Goal: Task Accomplishment & Management: Manage account settings

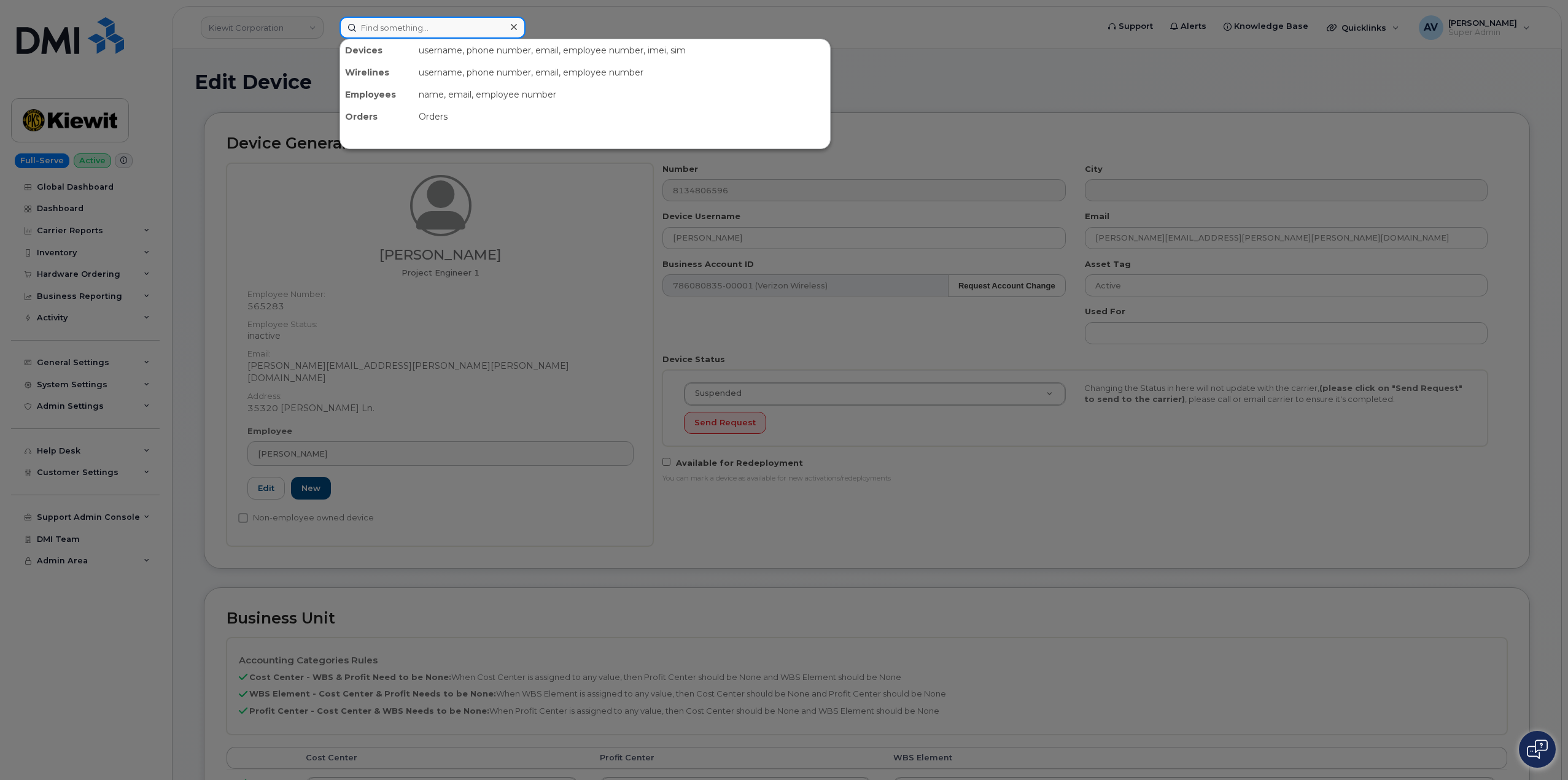
click at [431, 24] on input at bounding box center [433, 27] width 186 height 22
paste input "Zenon.Perez"
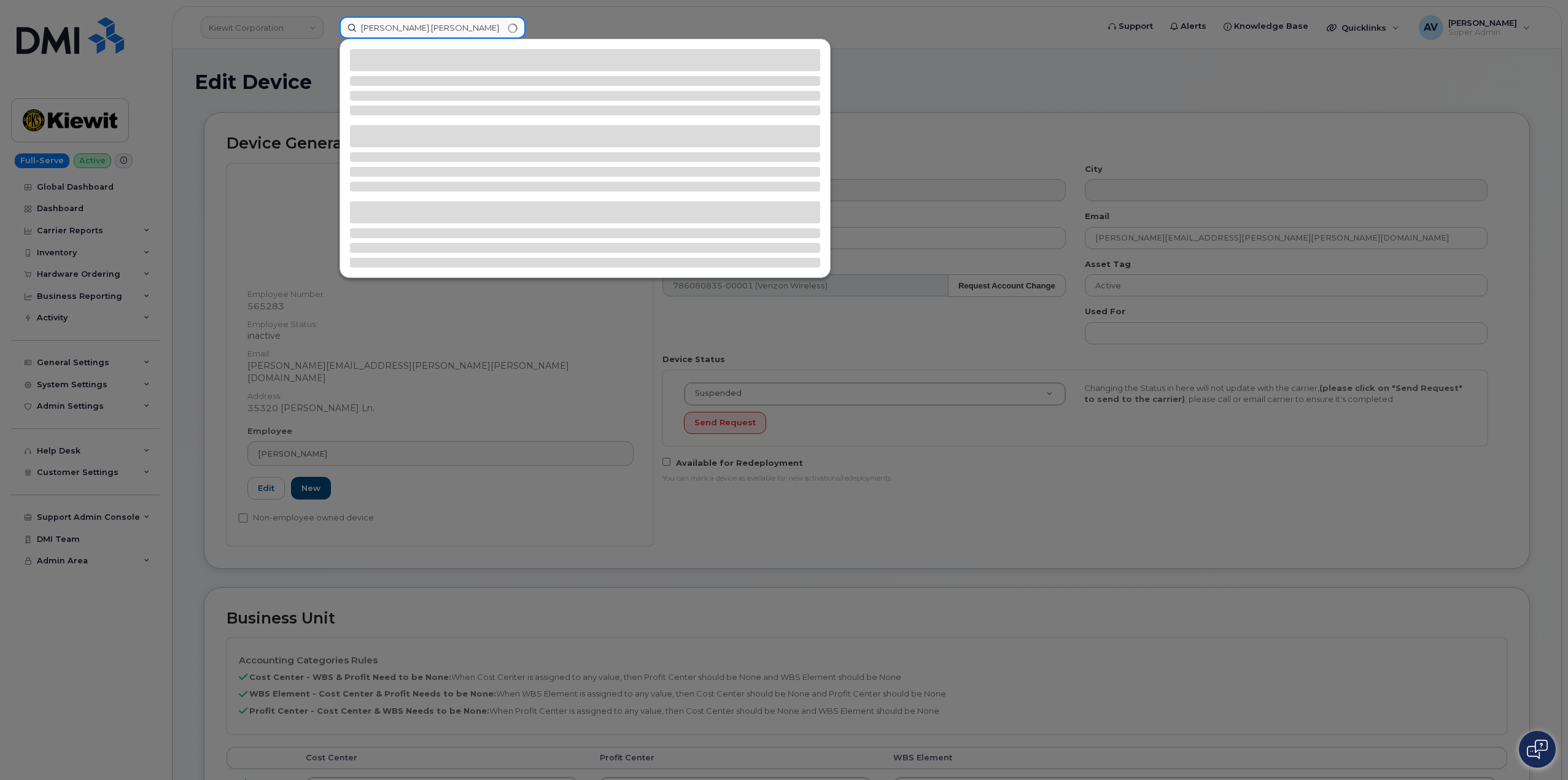
click at [389, 24] on input "Zenon.Perez" at bounding box center [433, 27] width 186 height 22
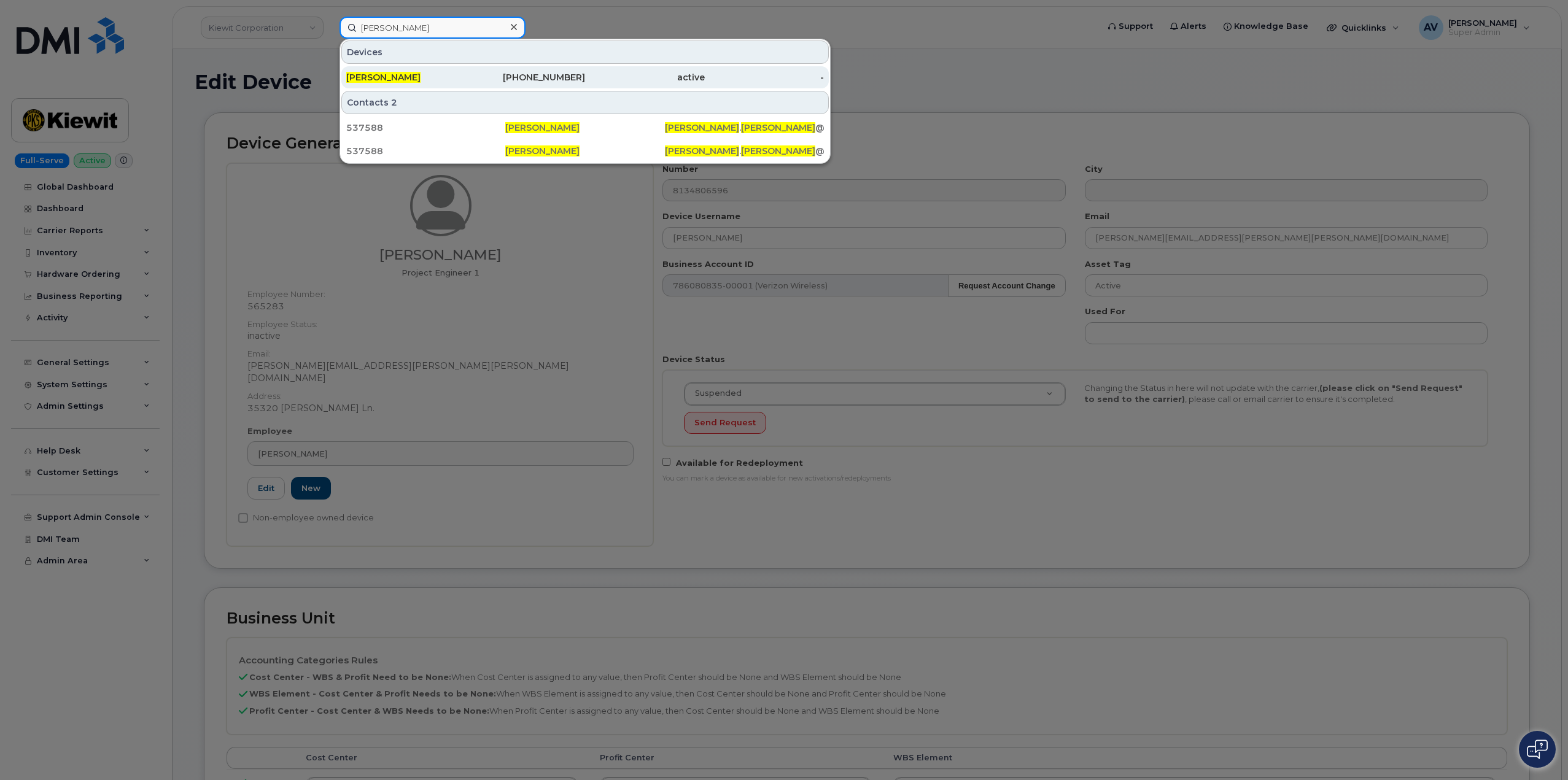
type input "Zenon Perez"
click at [466, 69] on div "ZENON PEREZ" at bounding box center [525, 77] width 120 height 22
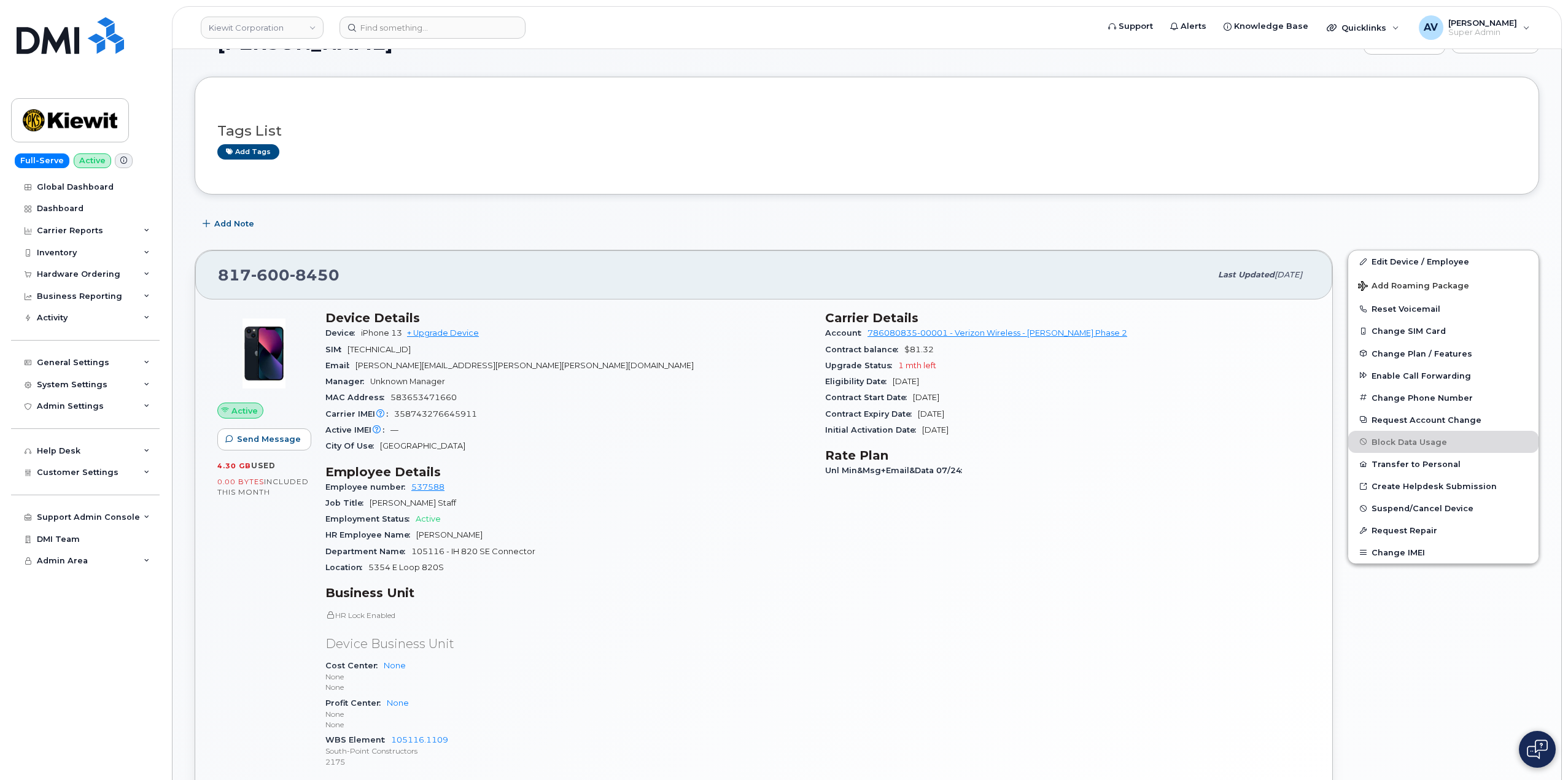
scroll to position [61, 0]
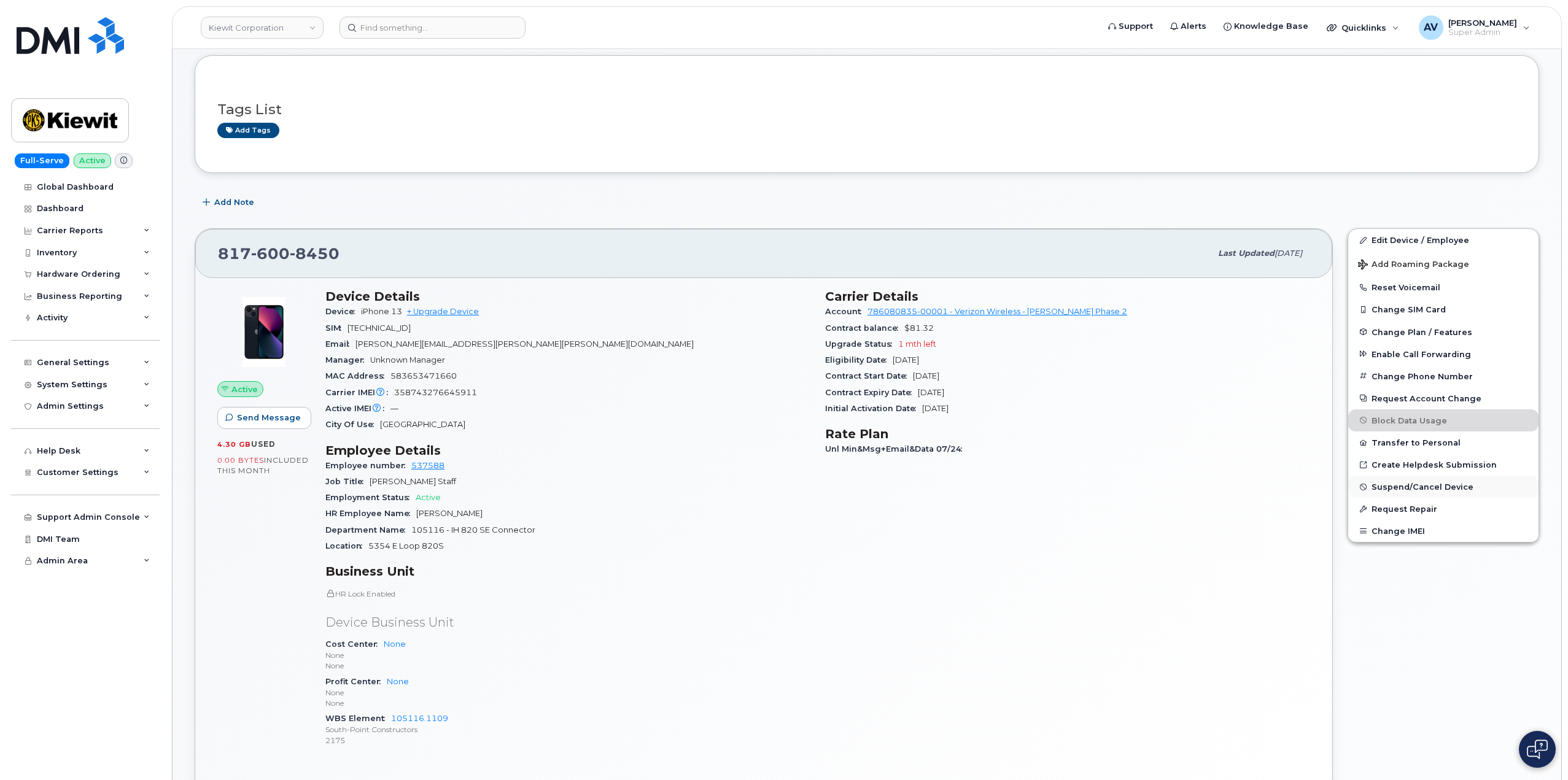
click at [1434, 488] on span "Suspend/Cancel Device" at bounding box center [1422, 487] width 102 height 9
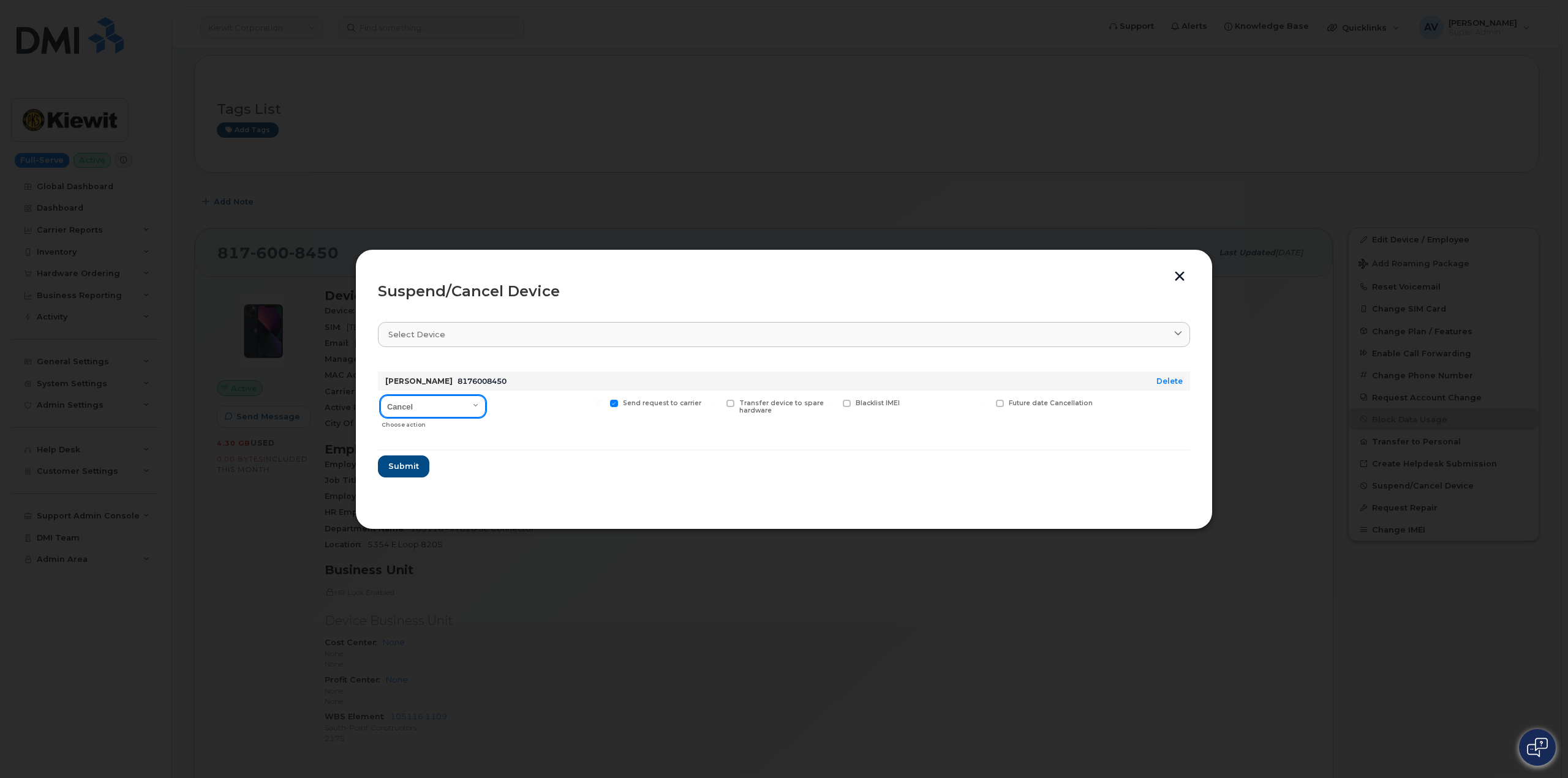
click at [477, 404] on select "Cancel Suspend - Reduced Rate Suspend - Full Rate Suspend - Lost Device/Stolen …" at bounding box center [433, 407] width 106 height 22
select select "[object Object]"
click at [381, 396] on select "Cancel Suspend - Reduced Rate Suspend - Full Rate Suspend - Lost Device/Stolen …" at bounding box center [433, 407] width 106 height 22
click at [414, 469] on span "Submit" at bounding box center [403, 467] width 31 height 12
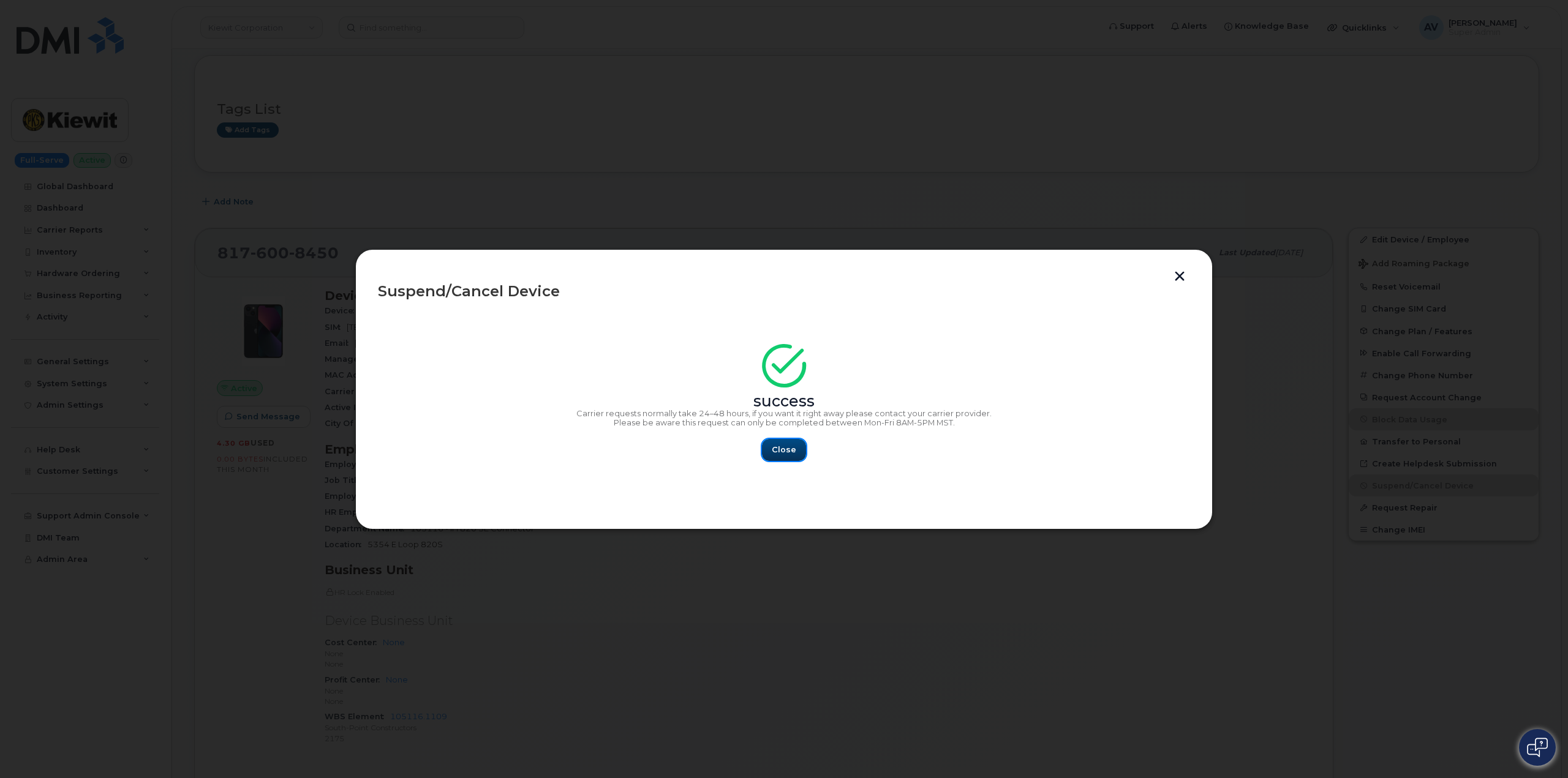
click at [793, 444] on span "Close" at bounding box center [784, 450] width 25 height 12
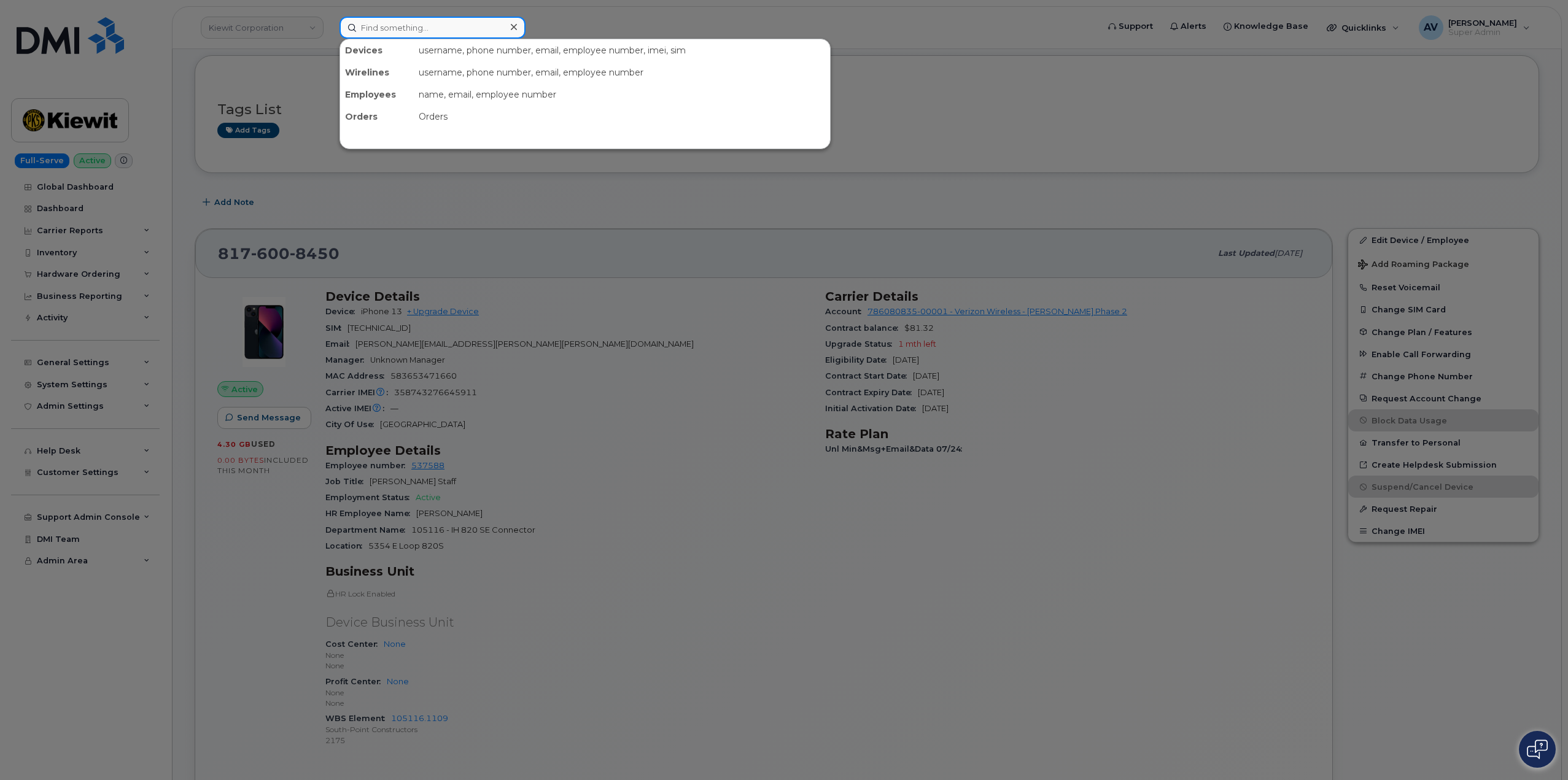
click at [413, 24] on input at bounding box center [433, 27] width 186 height 22
paste input "819-360-9668"
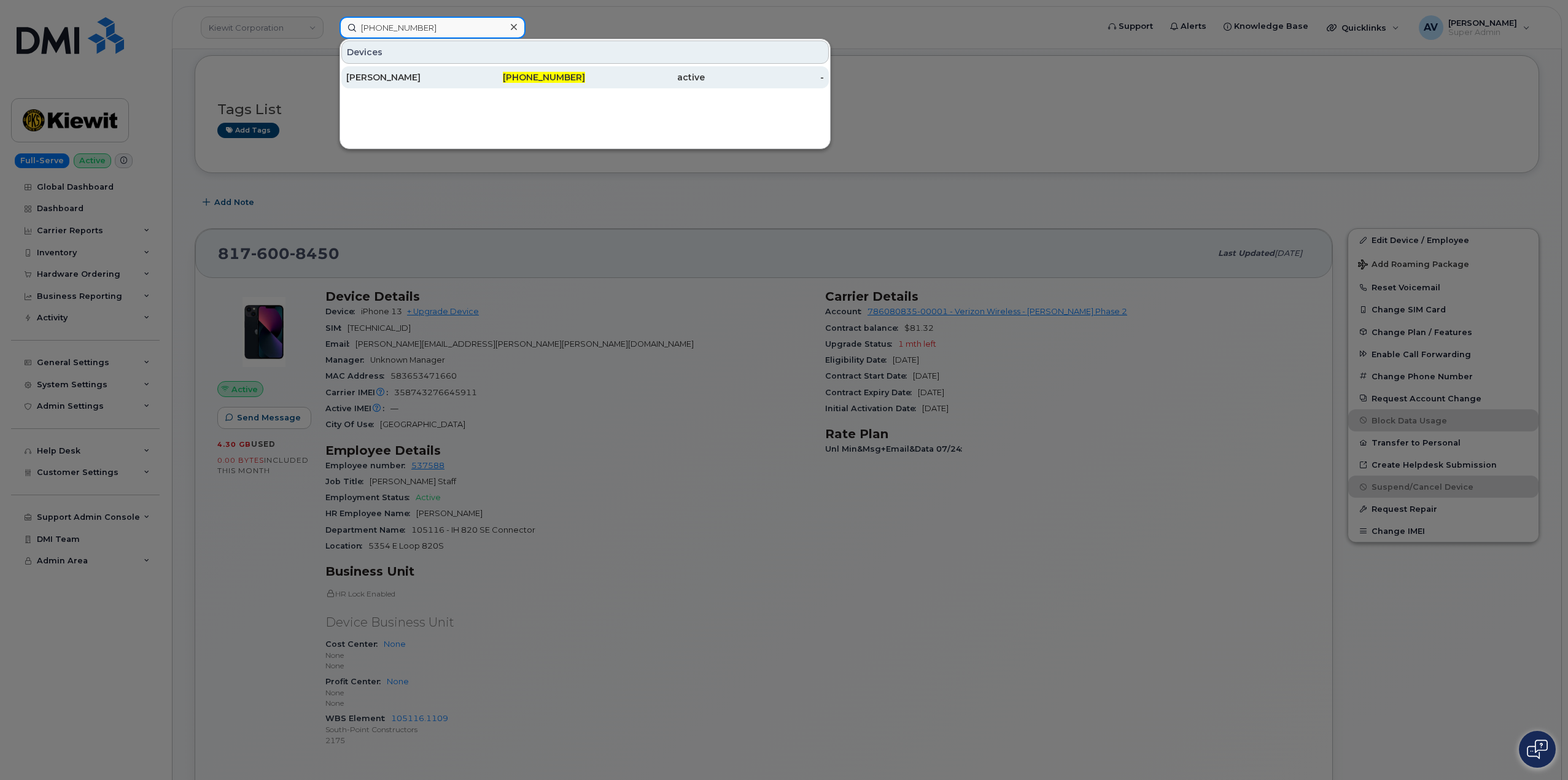
type input "819-360-9668"
click at [433, 78] on div "Gabrielle Guindon" at bounding box center [406, 77] width 120 height 12
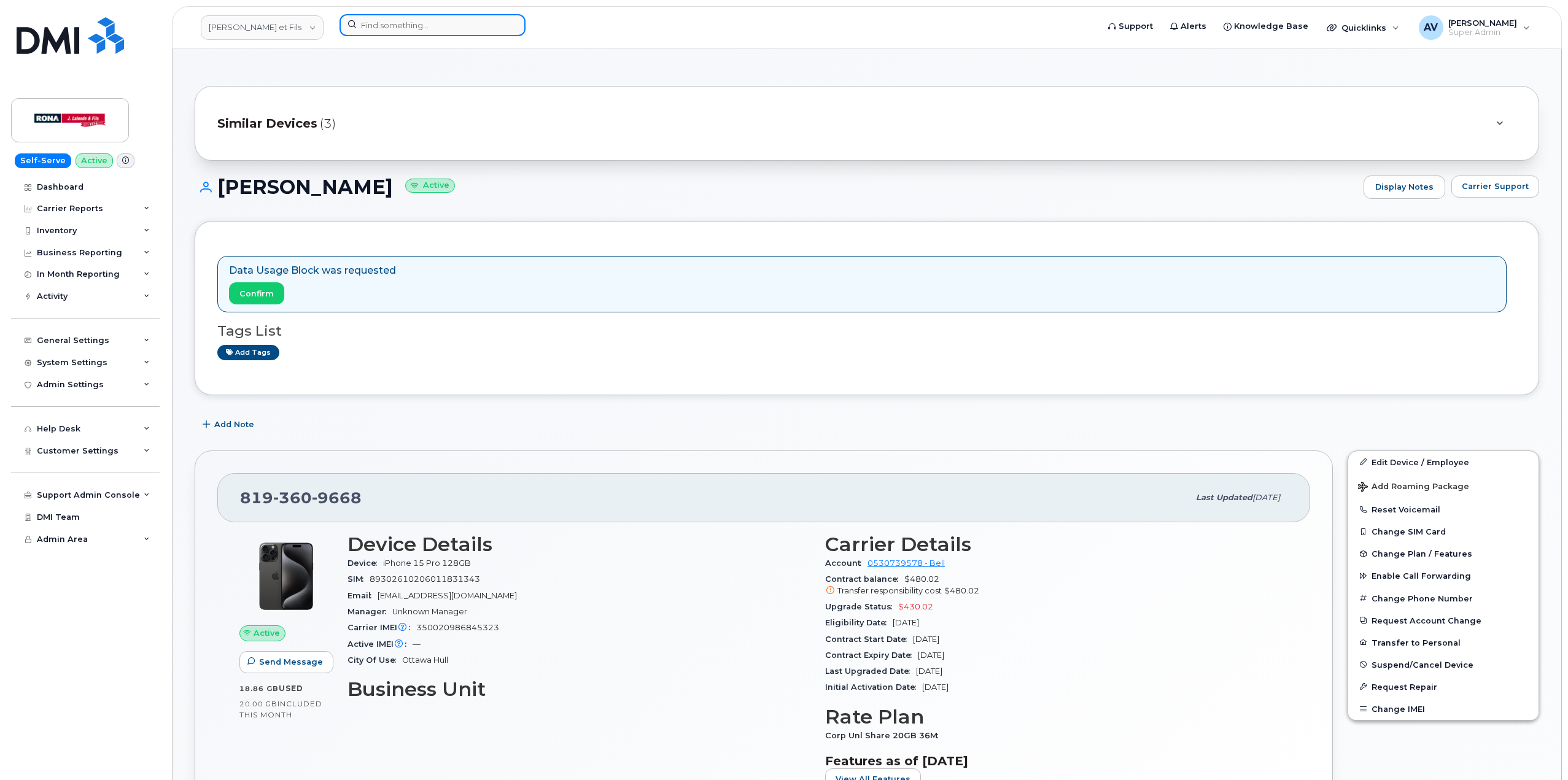
click at [433, 27] on input at bounding box center [433, 25] width 186 height 22
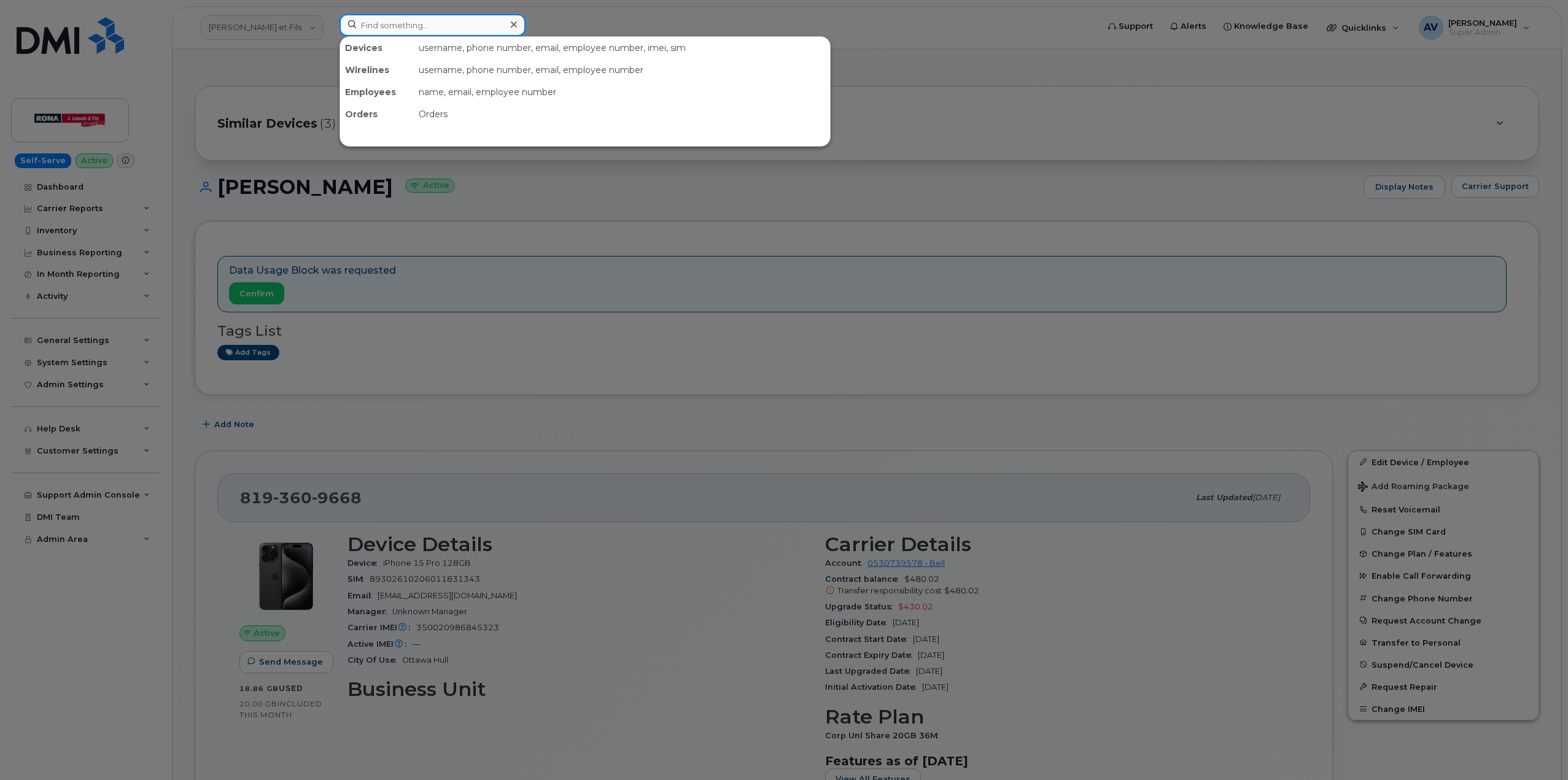
paste input "7802578783"
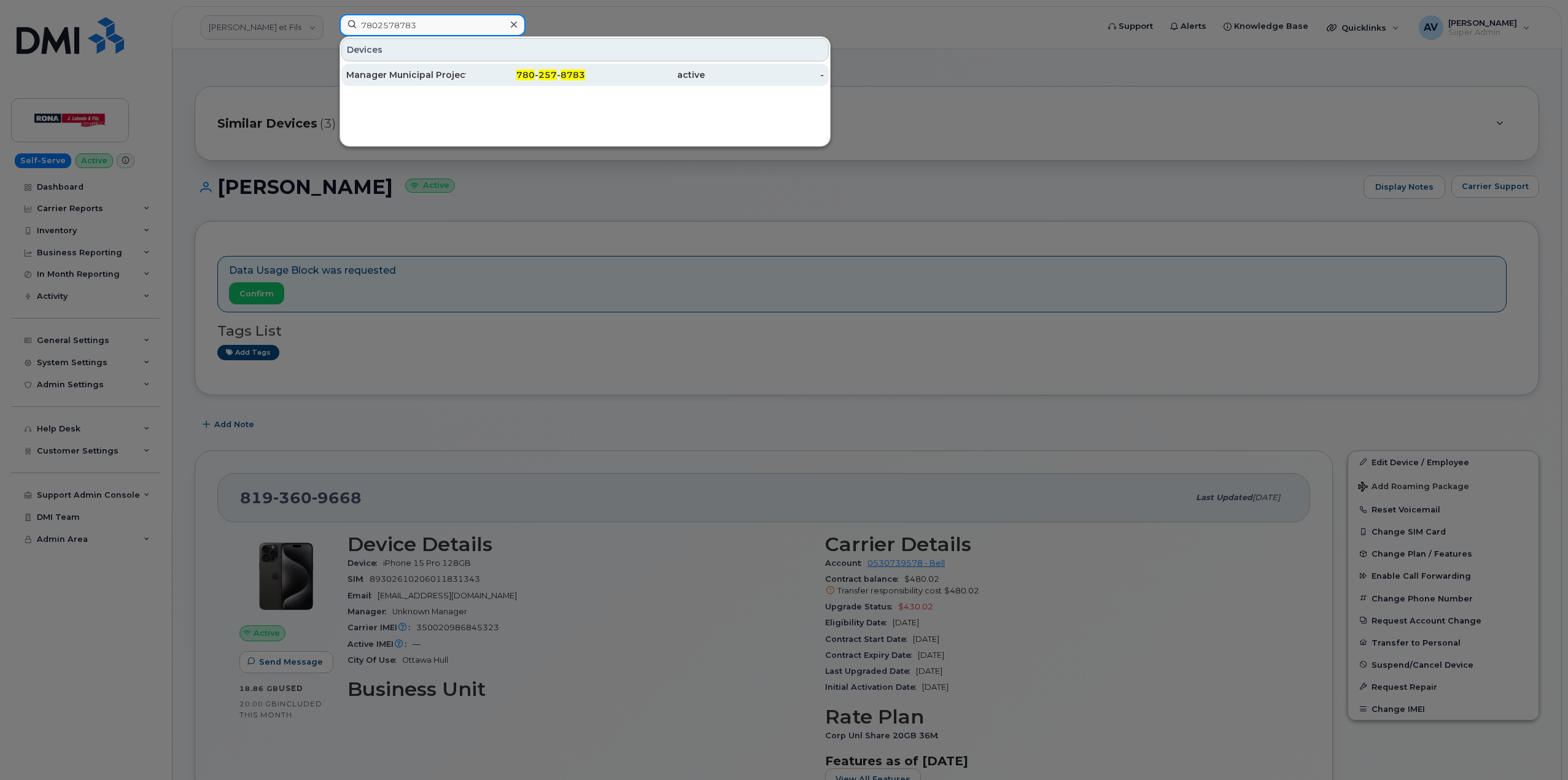
type input "7802578783"
click at [431, 71] on div "Manager Municipal Projects [PERSON_NAME]" at bounding box center [406, 74] width 120 height 12
click at [466, 67] on div "Manager Municipal Projects [PERSON_NAME]" at bounding box center [525, 75] width 120 height 22
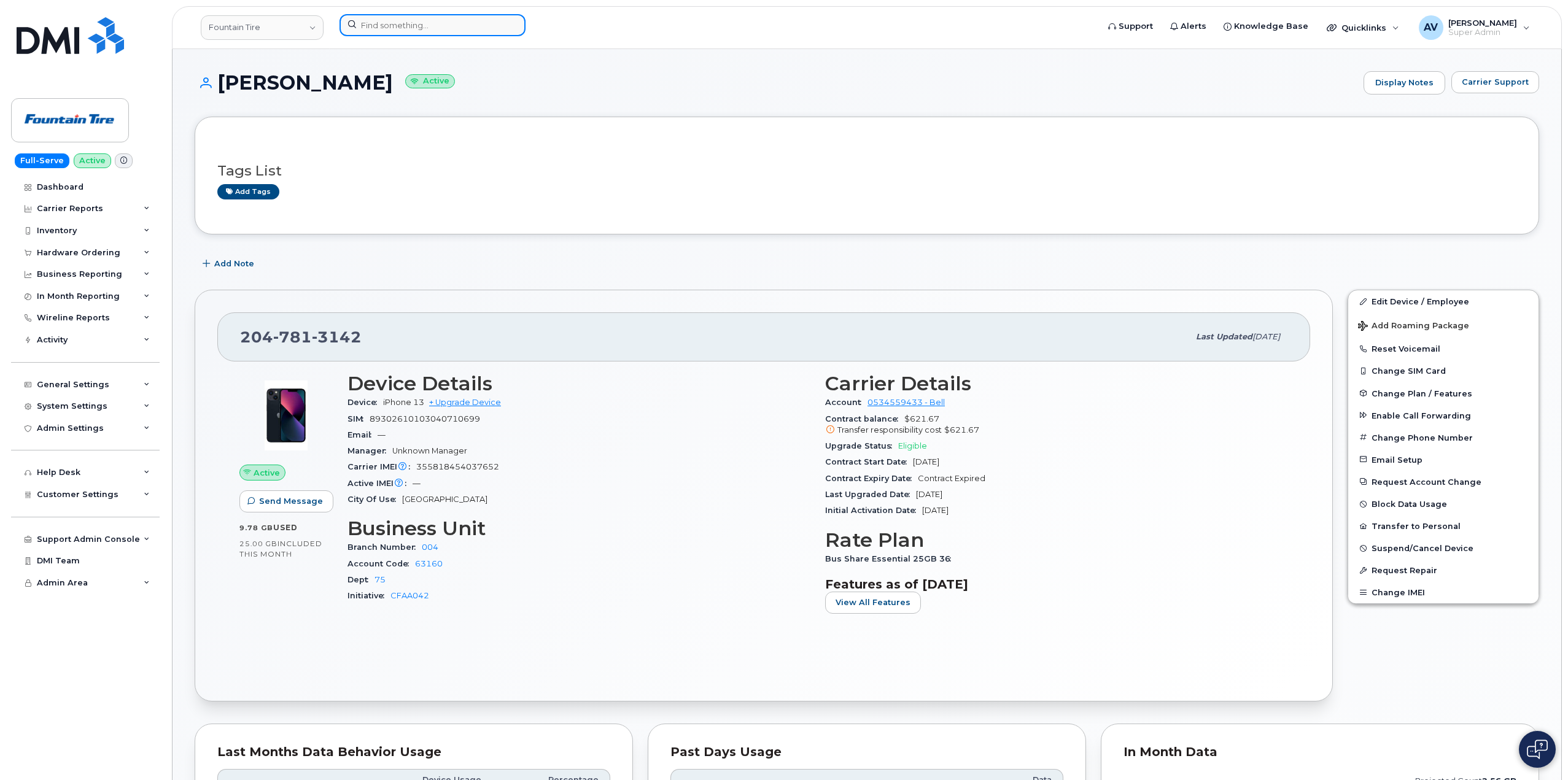
click at [433, 25] on input at bounding box center [433, 25] width 186 height 22
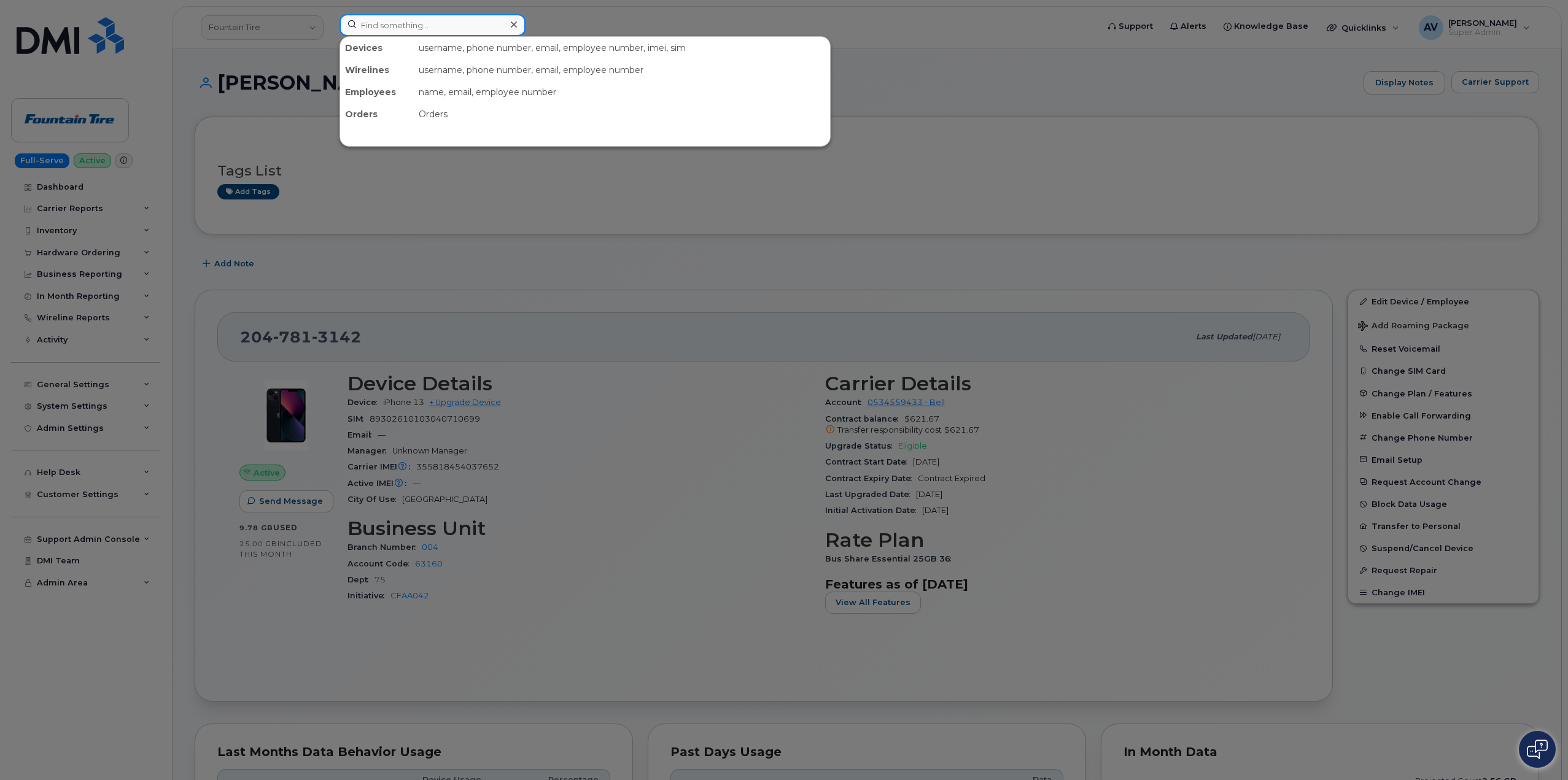
paste input "Bryan Gaskill"
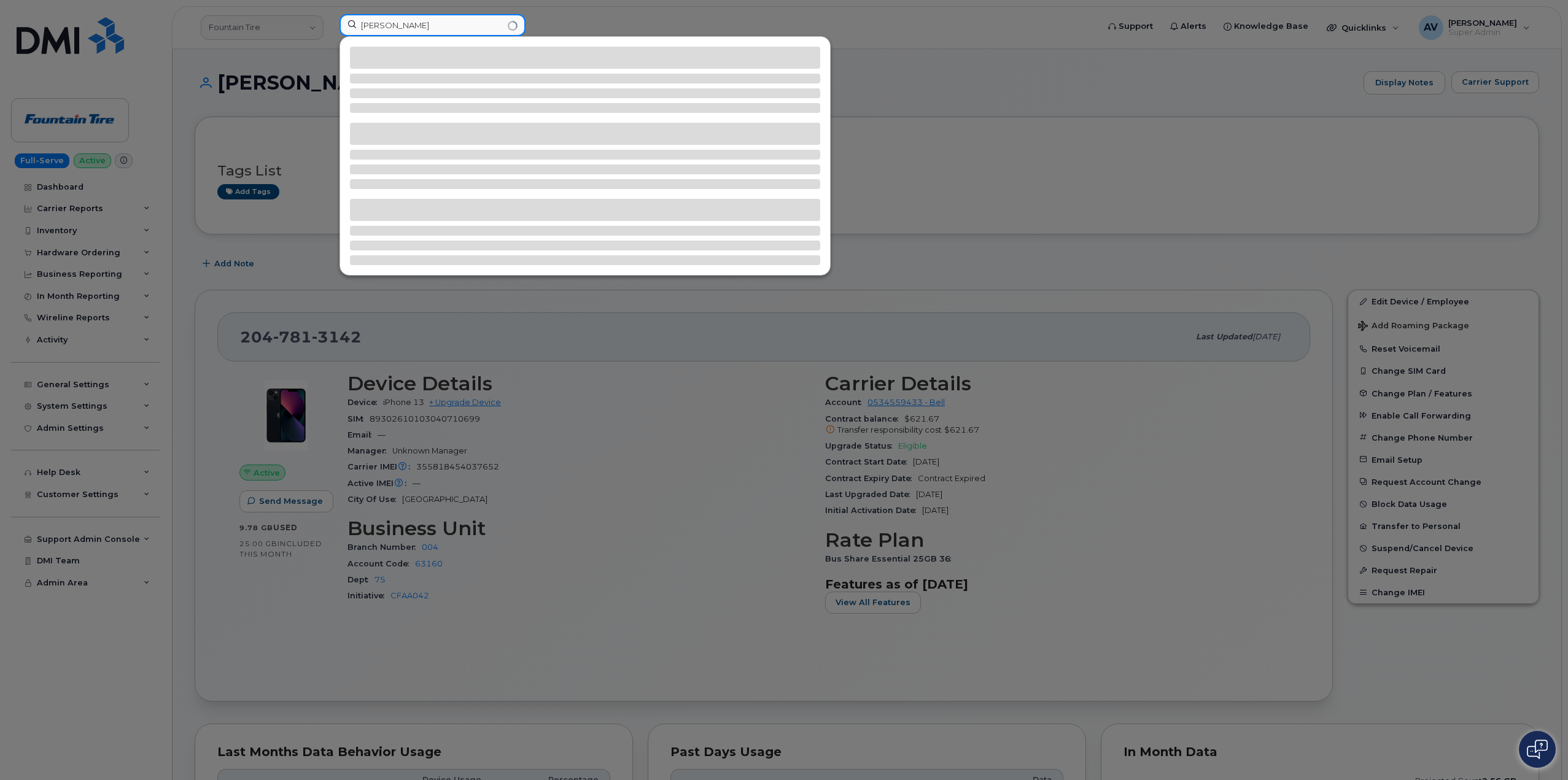
type input "Bryan Gaskil"
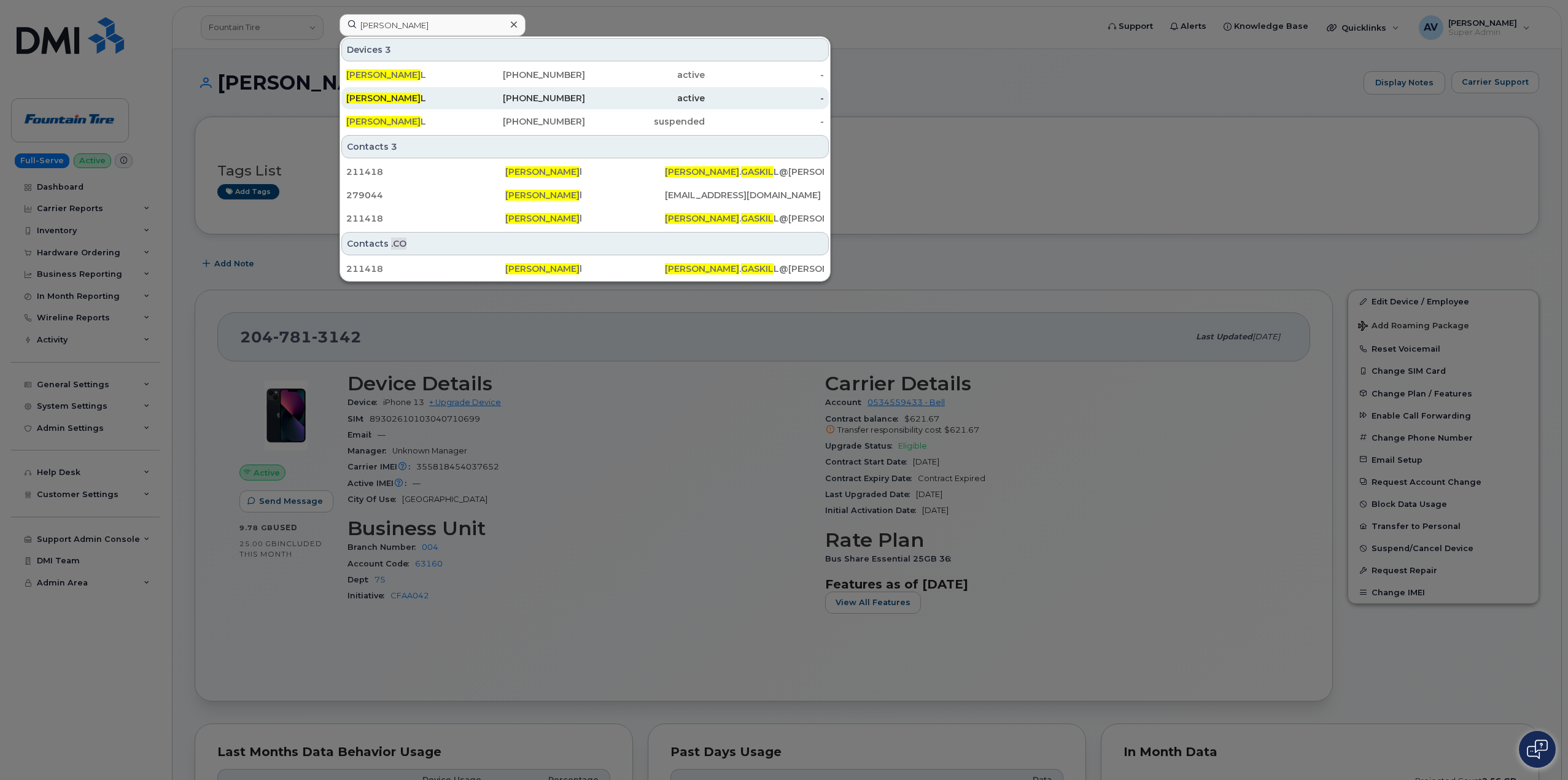
click at [501, 93] on div "337-605-0812" at bounding box center [525, 98] width 120 height 12
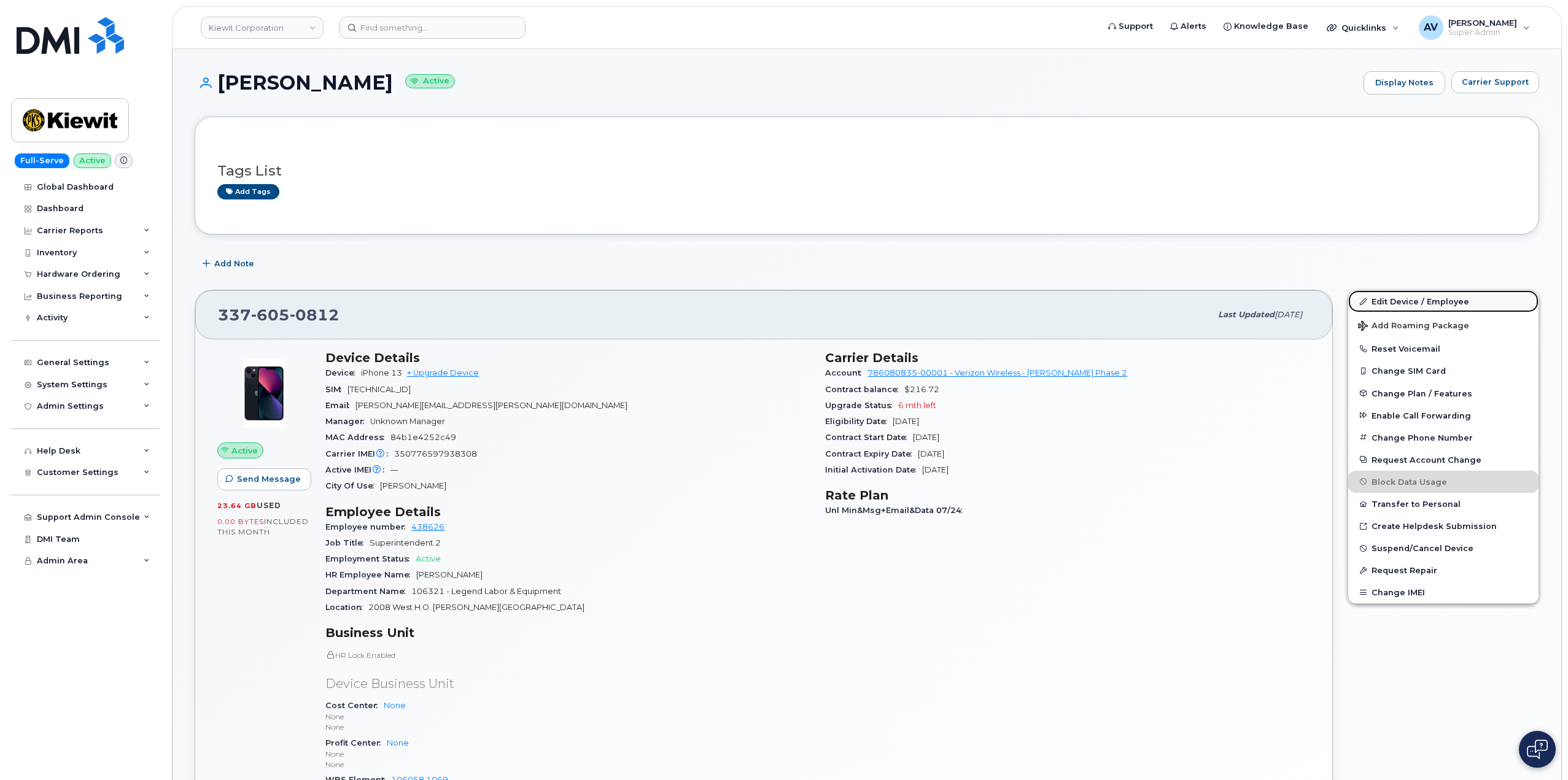
click at [1450, 301] on link "Edit Device / Employee" at bounding box center [1443, 302] width 190 height 22
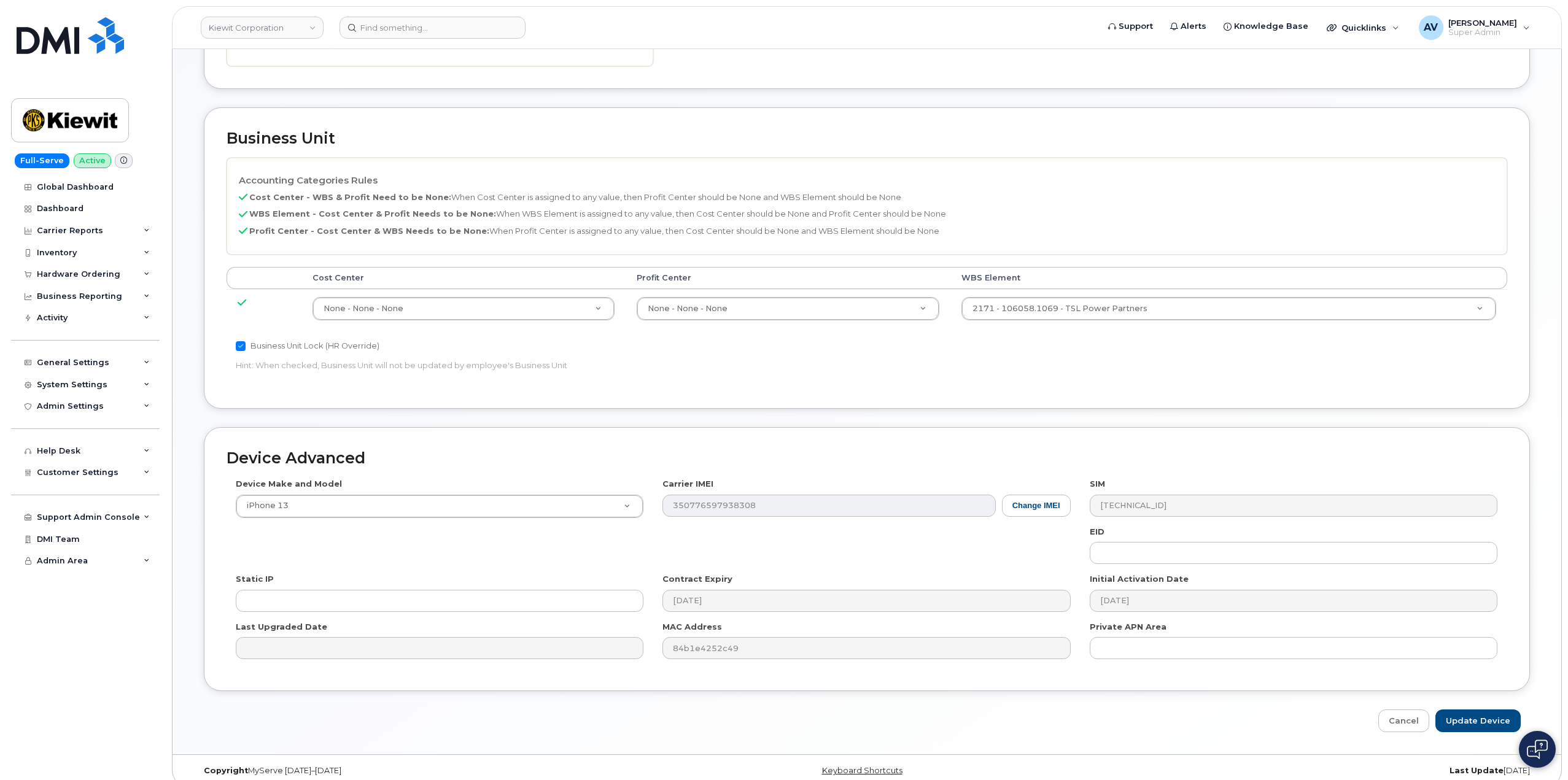
scroll to position [481, 0]
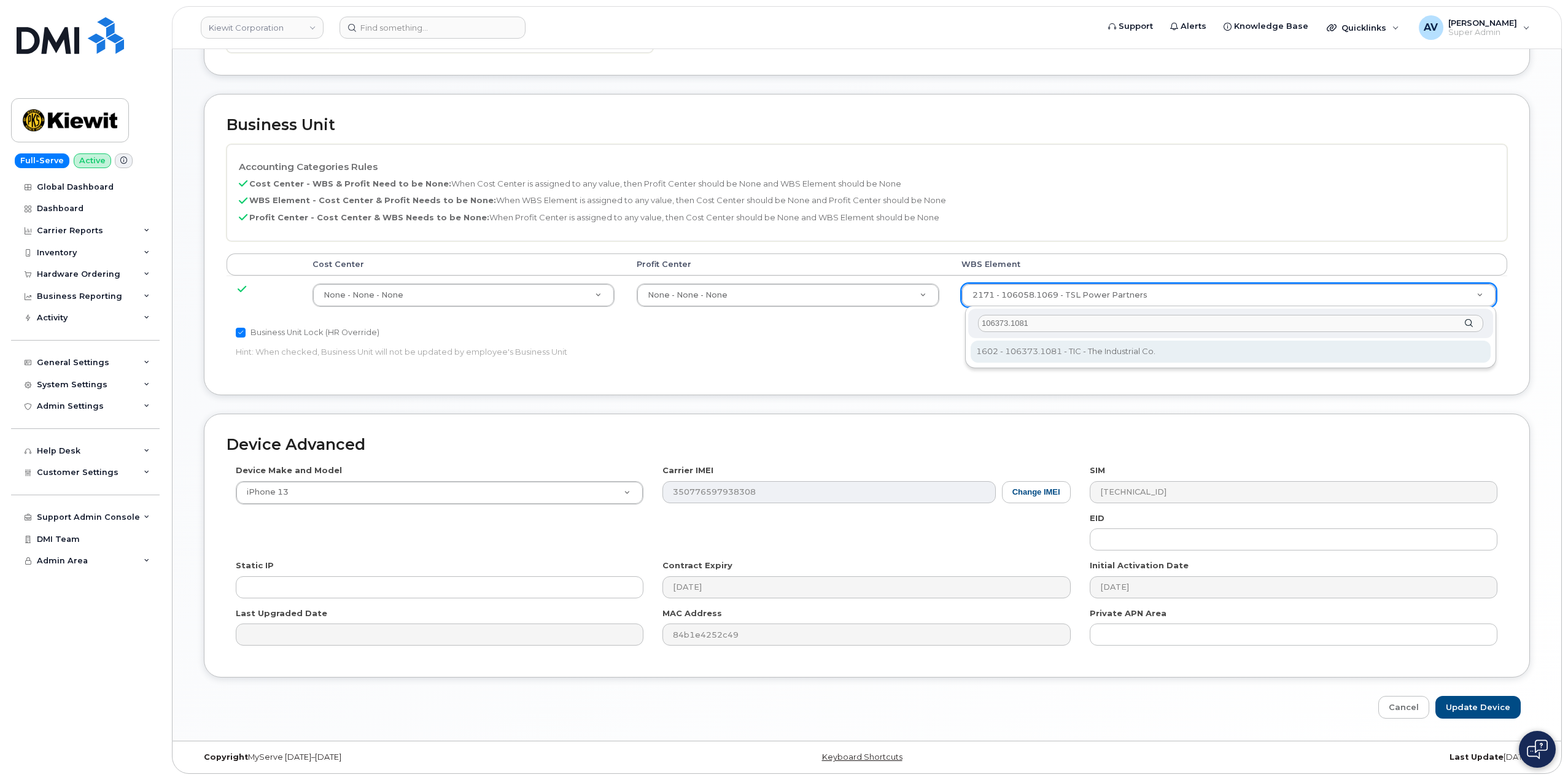
type input "106373.1081"
type input "35050978"
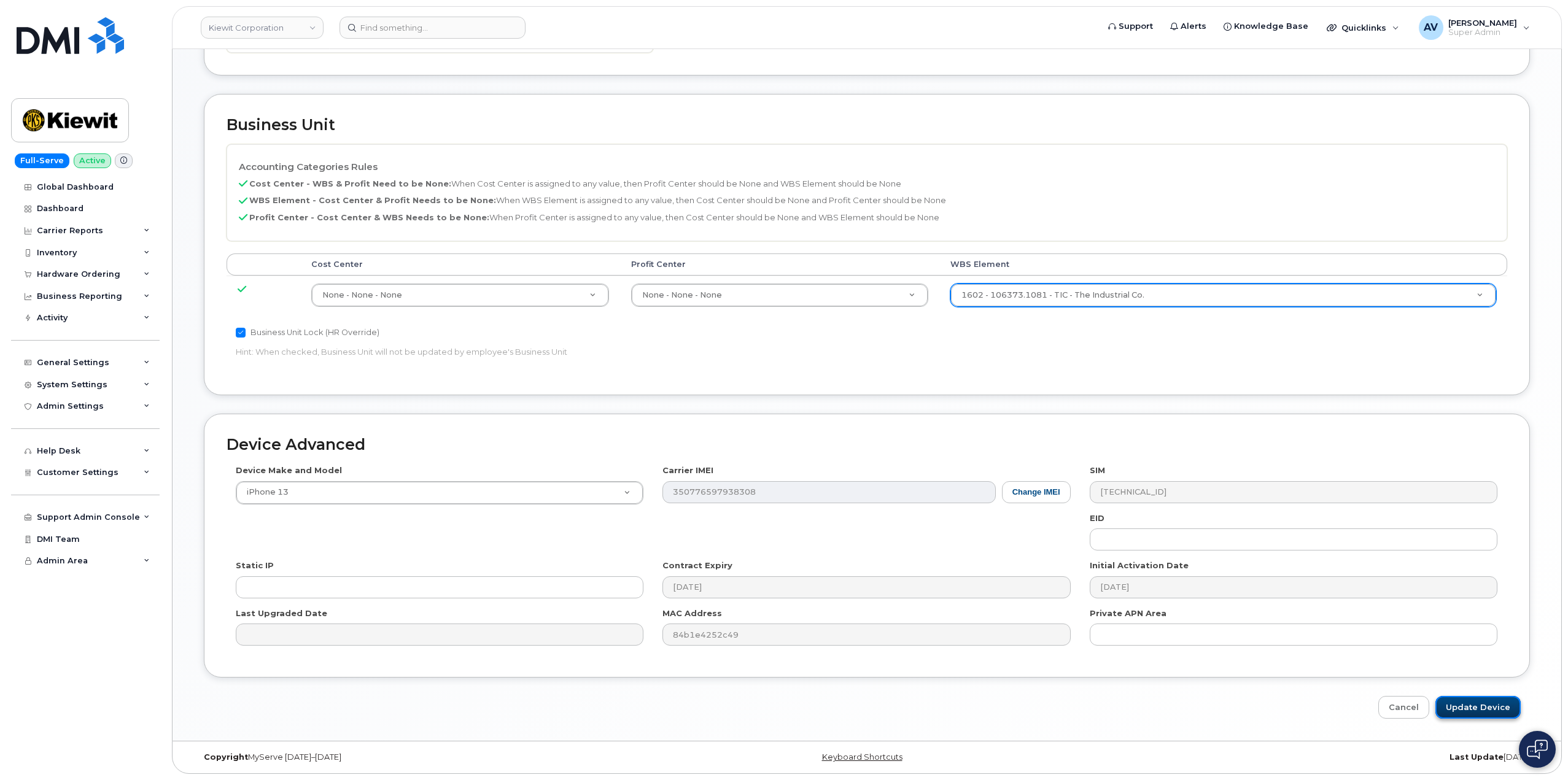
click at [1480, 698] on input "Update Device" at bounding box center [1478, 707] width 86 height 23
type input "Saving..."
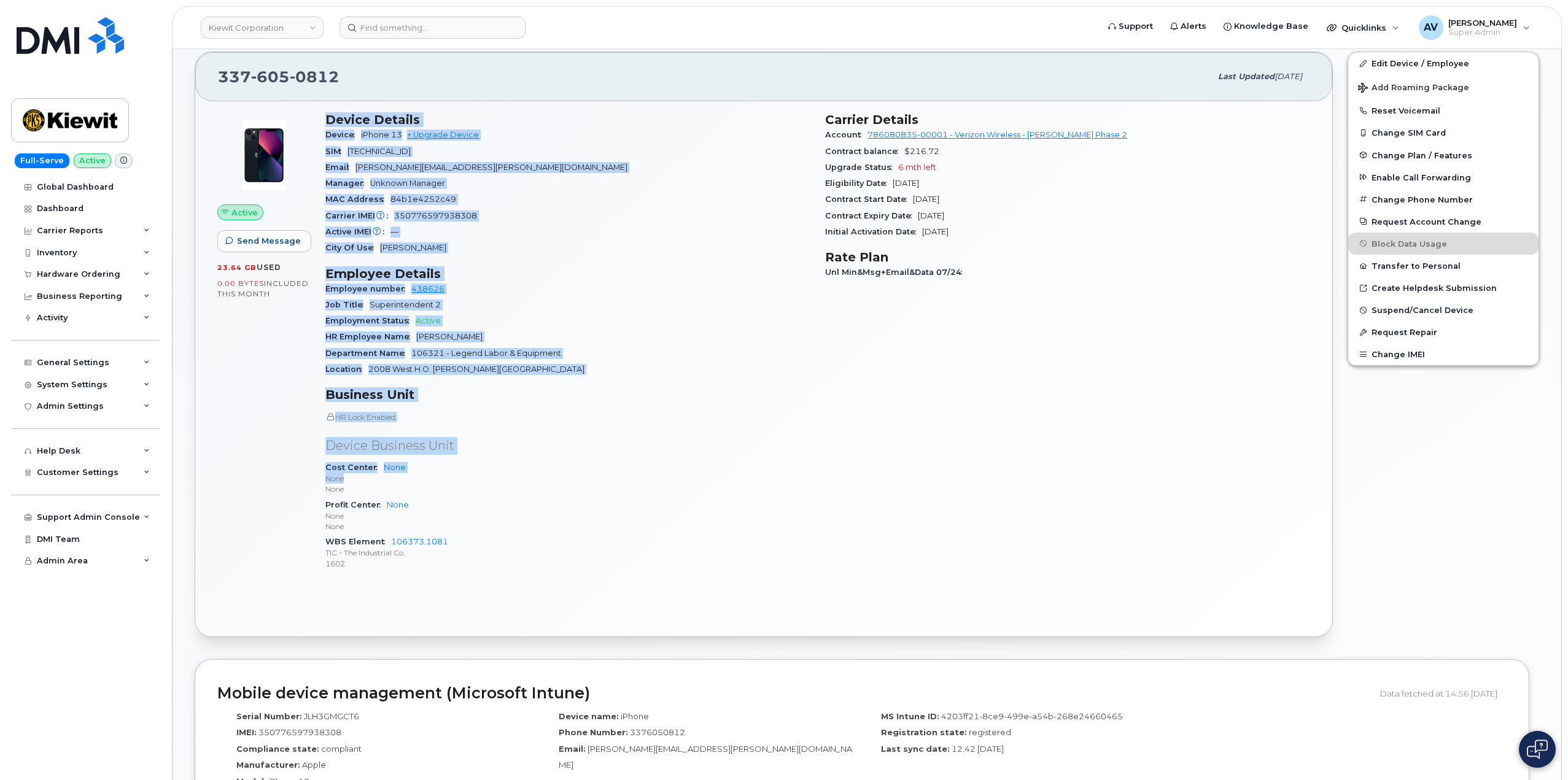
scroll to position [246, 0]
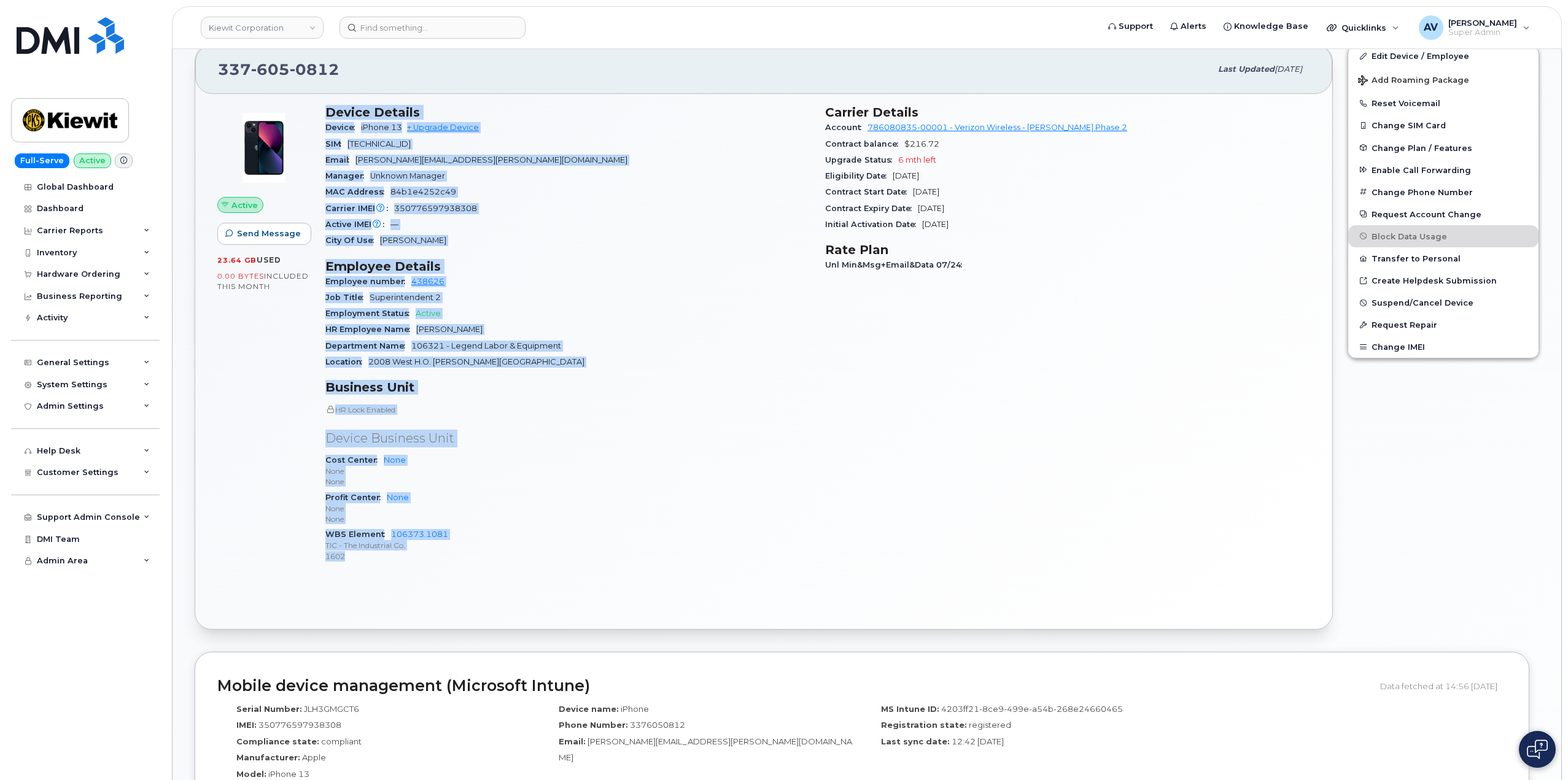
drag, startPoint x: 323, startPoint y: 355, endPoint x: 483, endPoint y: 562, distance: 261.6
click at [483, 562] on div "Device Details Device iPhone 13 + Upgrade Device SIM 89148000009221746201 Email…" at bounding box center [568, 339] width 500 height 483
copy div "Device Details Device iPhone 13 + Upgrade Device SIM 89148000009221746201 Email…"
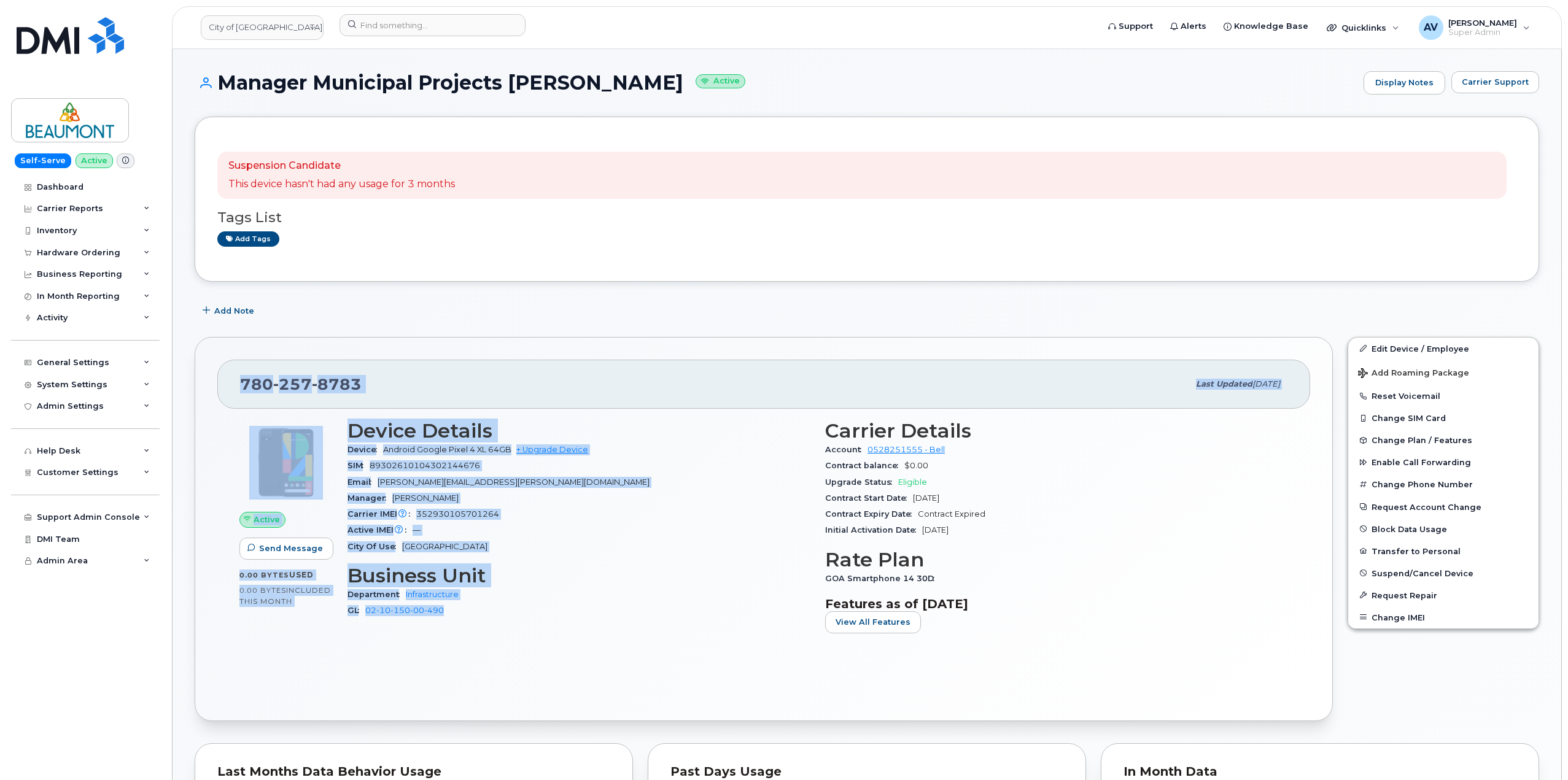
drag, startPoint x: 231, startPoint y: 379, endPoint x: 609, endPoint y: 620, distance: 448.3
click at [609, 620] on div "[PHONE_NUMBER] Last updated [DATE] Active Send Message 0.00 Bytes  used 0.00 By…" at bounding box center [764, 529] width 1138 height 384
copy div "[PHONE_NUMBER] Last updated [DATE] Active Send Message 0.00 Bytes  used 0.00 By…"
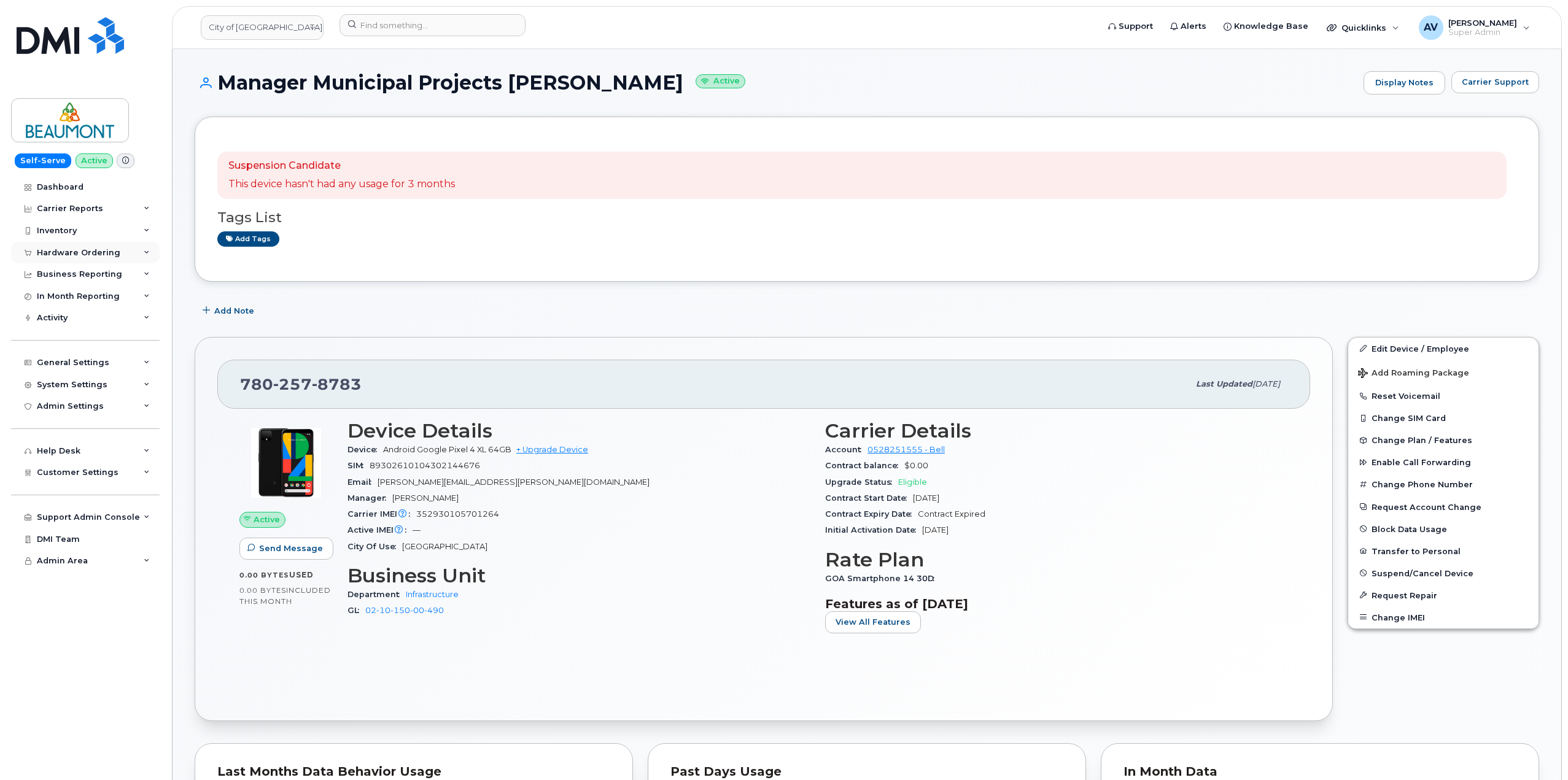
click at [97, 250] on div "Hardware Ordering" at bounding box center [78, 253] width 84 height 10
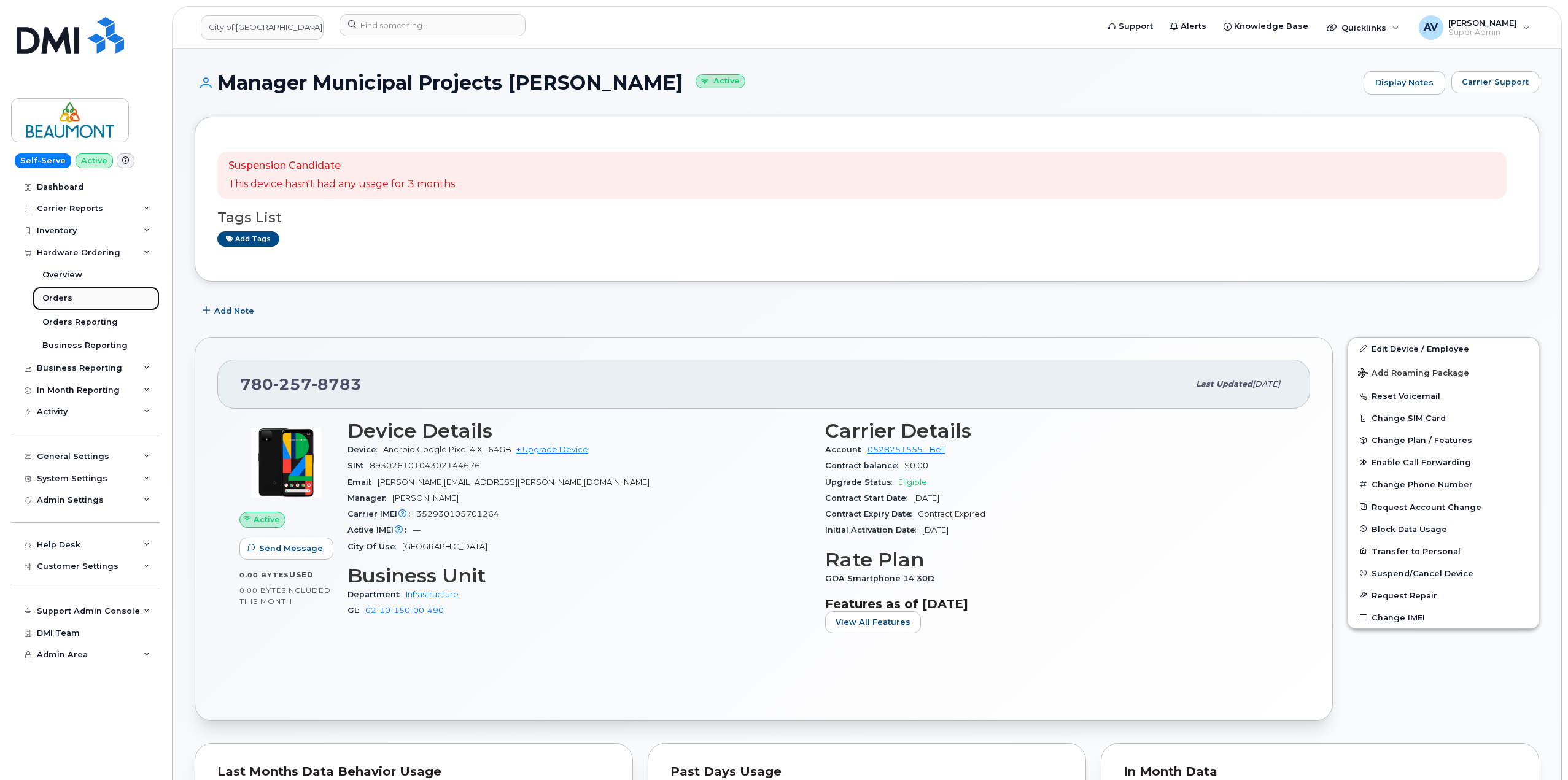
click at [87, 299] on link "Orders" at bounding box center [96, 299] width 127 height 24
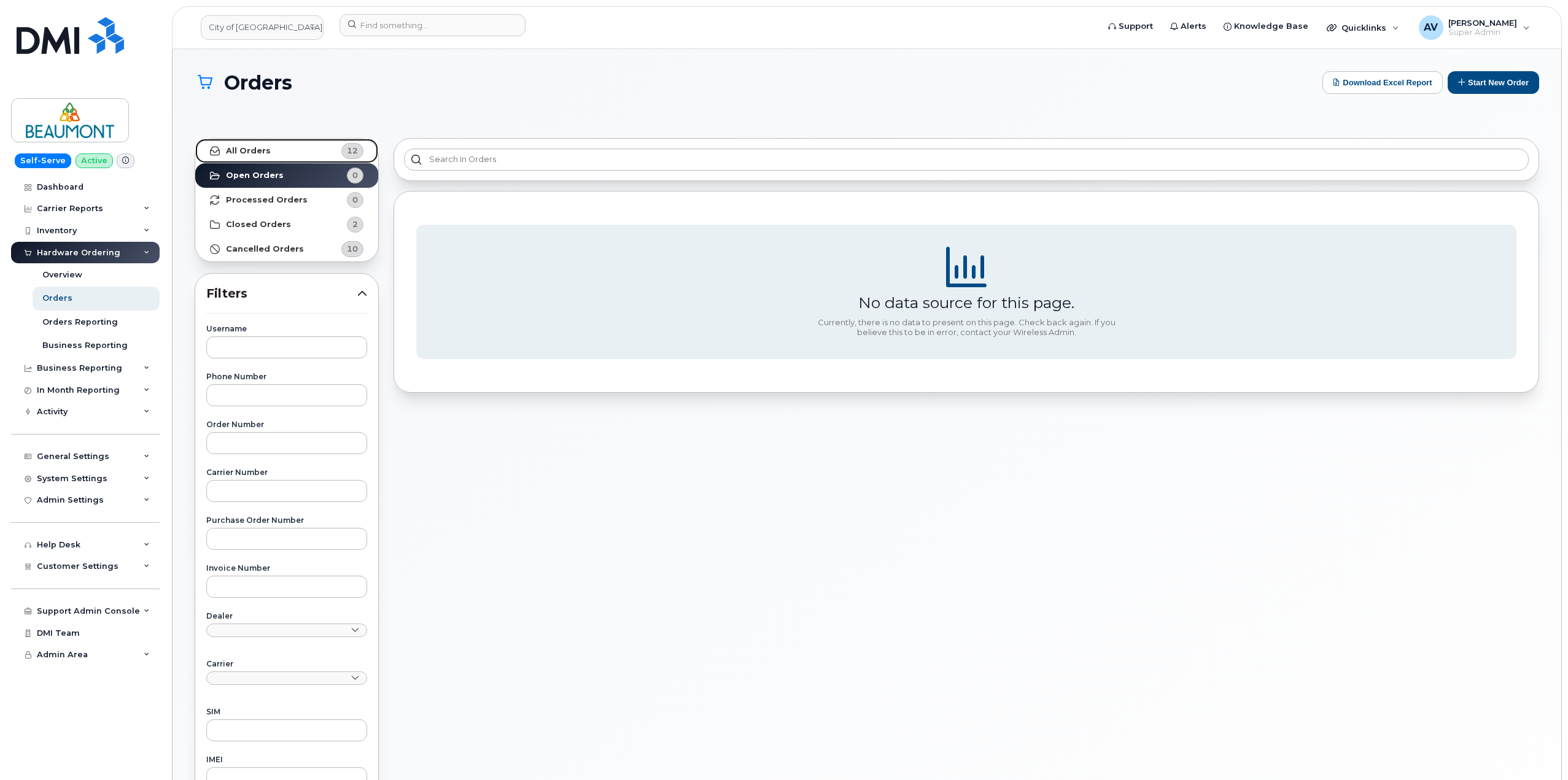
click at [299, 154] on link "All Orders 12" at bounding box center [287, 151] width 183 height 25
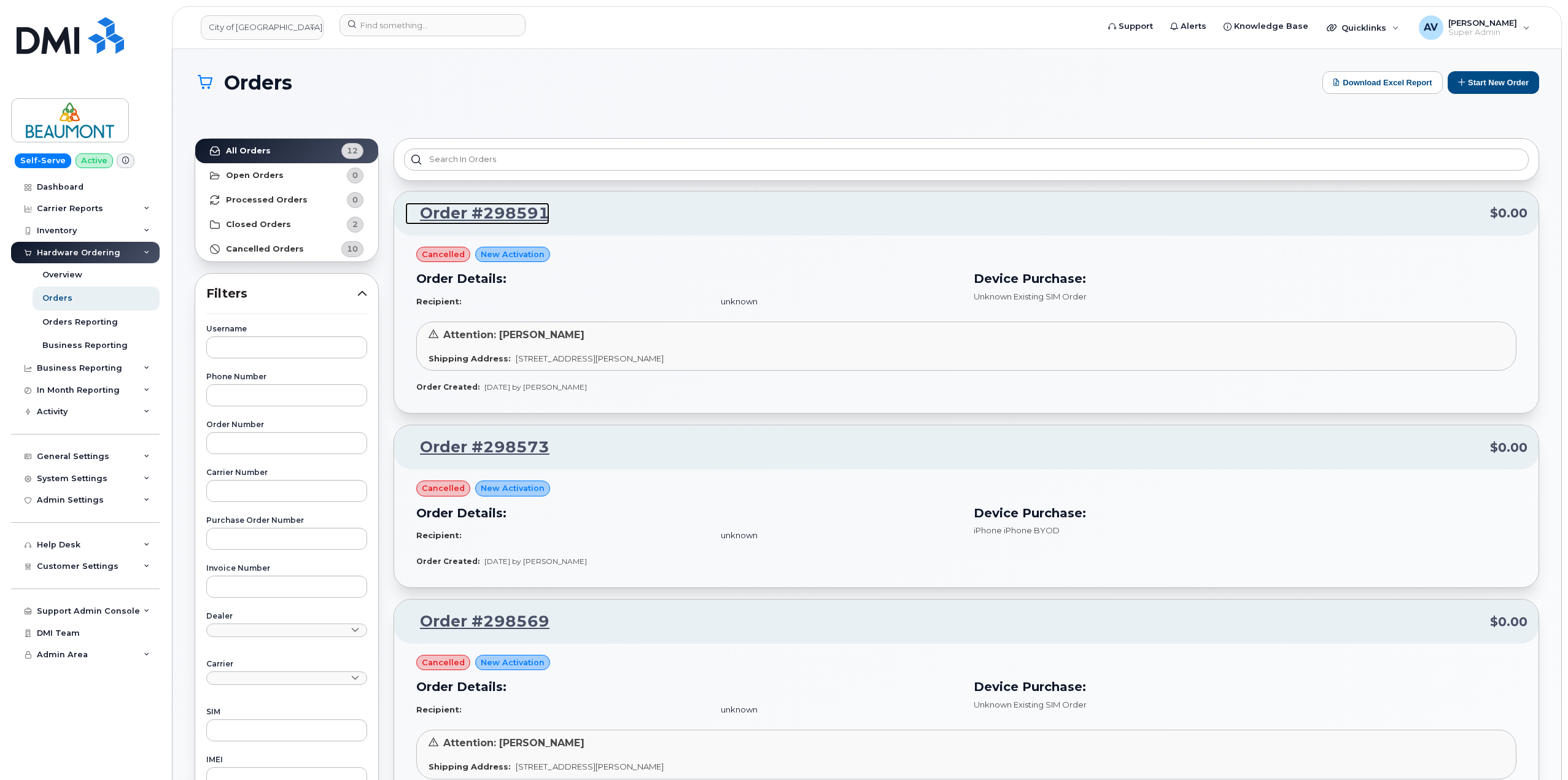
click at [509, 219] on link "Order #298591" at bounding box center [477, 214] width 144 height 22
click at [324, 386] on input "text" at bounding box center [287, 395] width 161 height 22
paste input "7802578783"
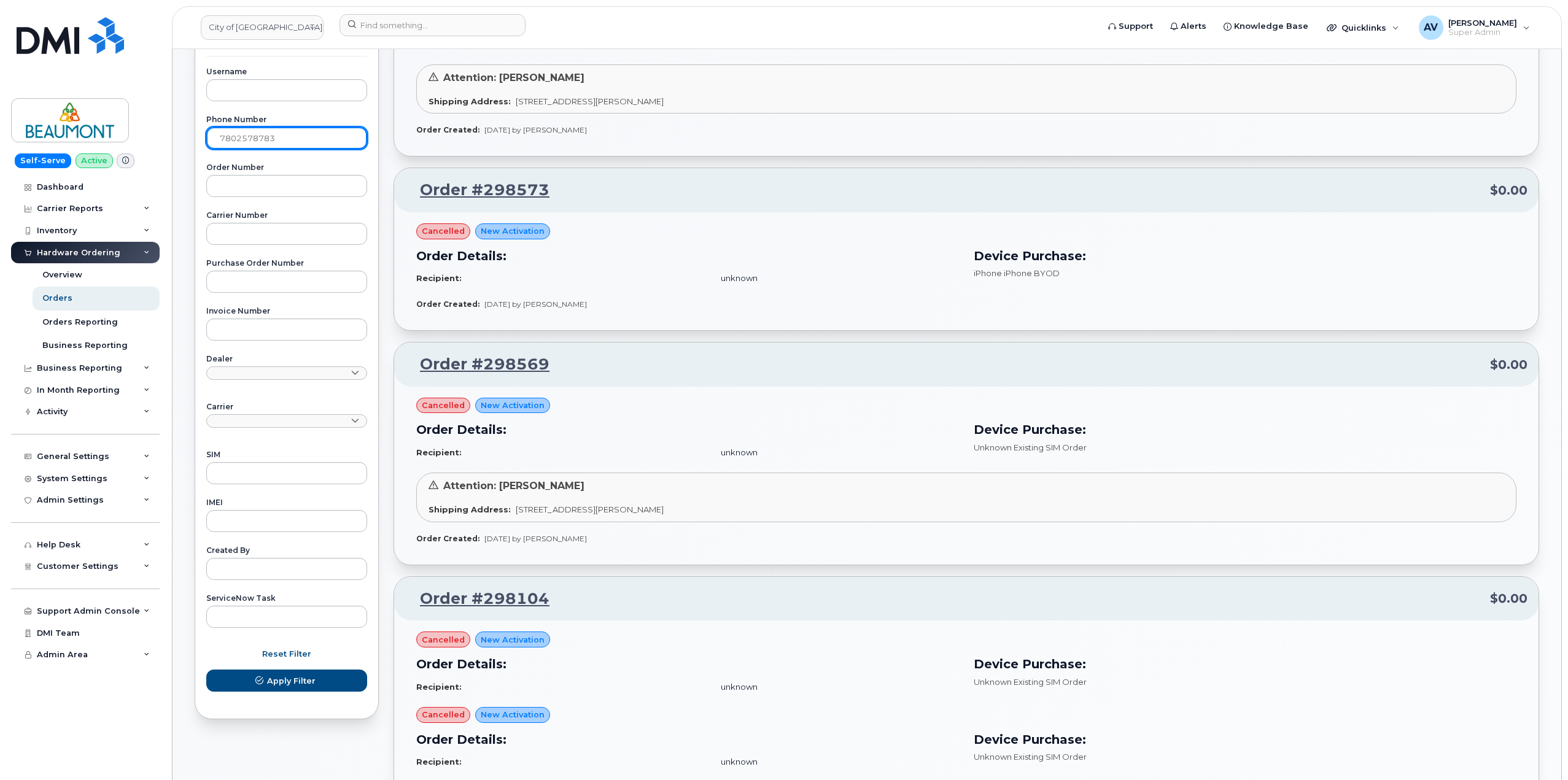
scroll to position [307, 0]
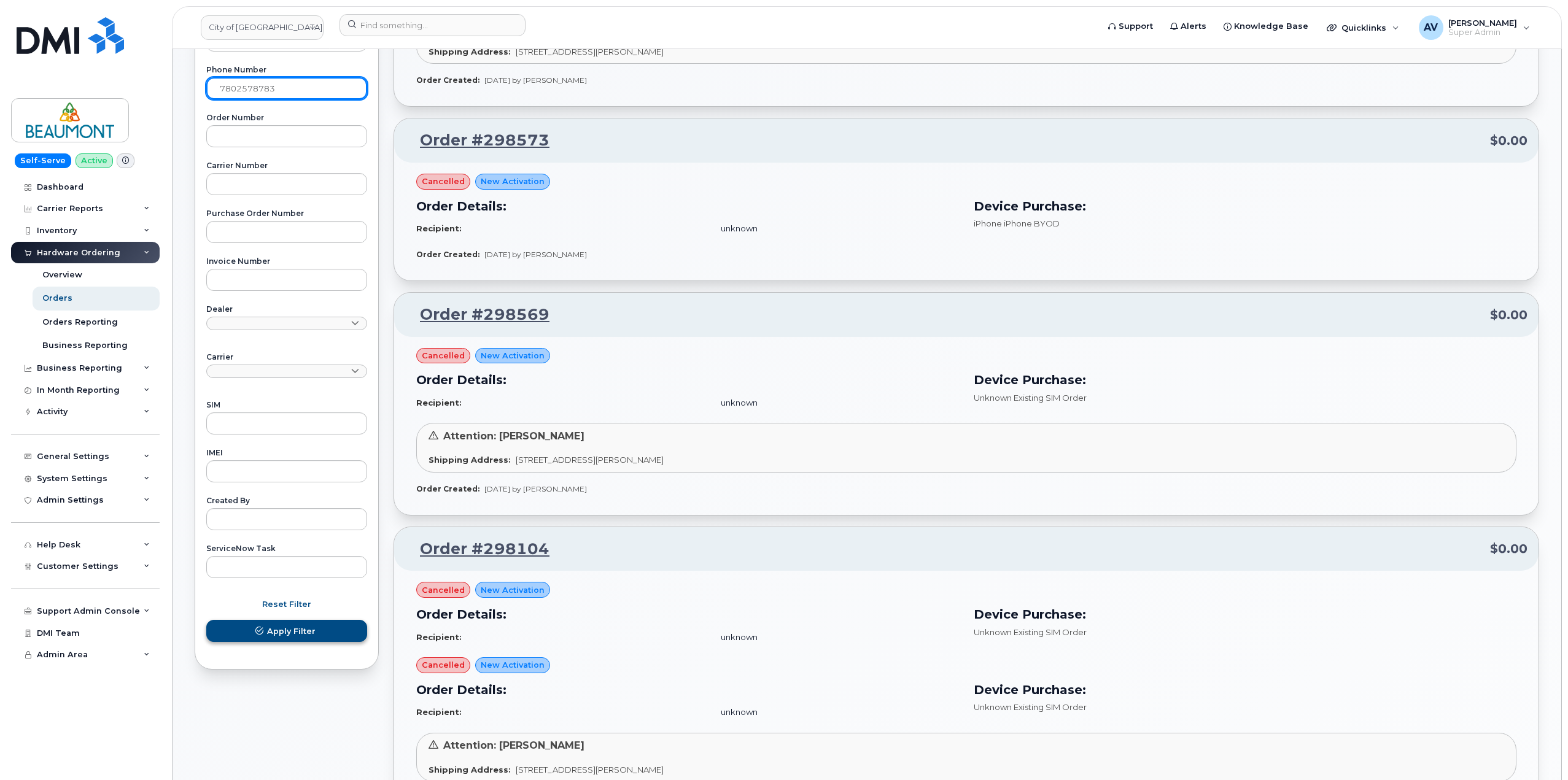
type input "7802578783"
click at [325, 626] on button "Apply Filter" at bounding box center [287, 631] width 161 height 22
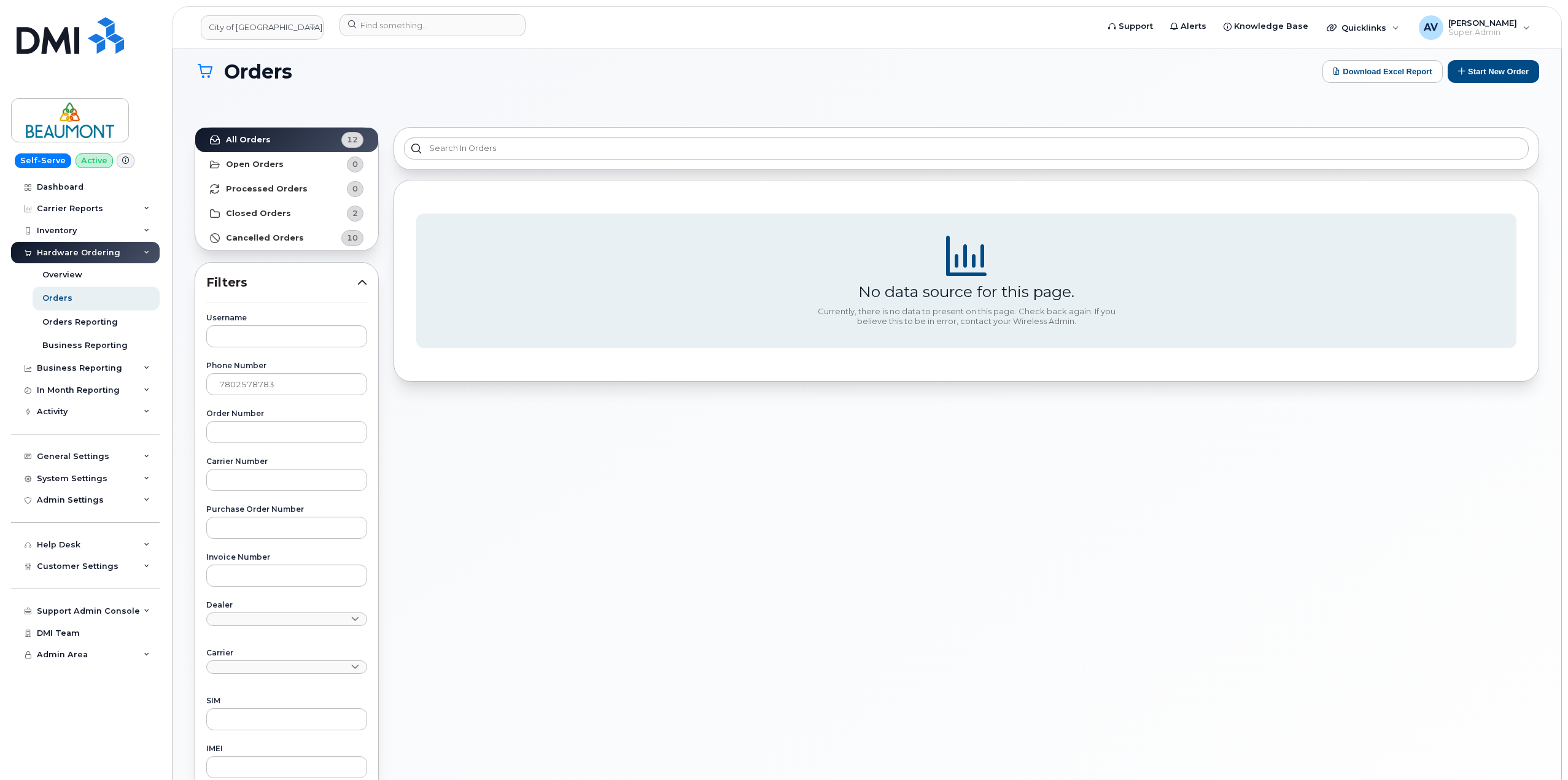
scroll to position [0, 0]
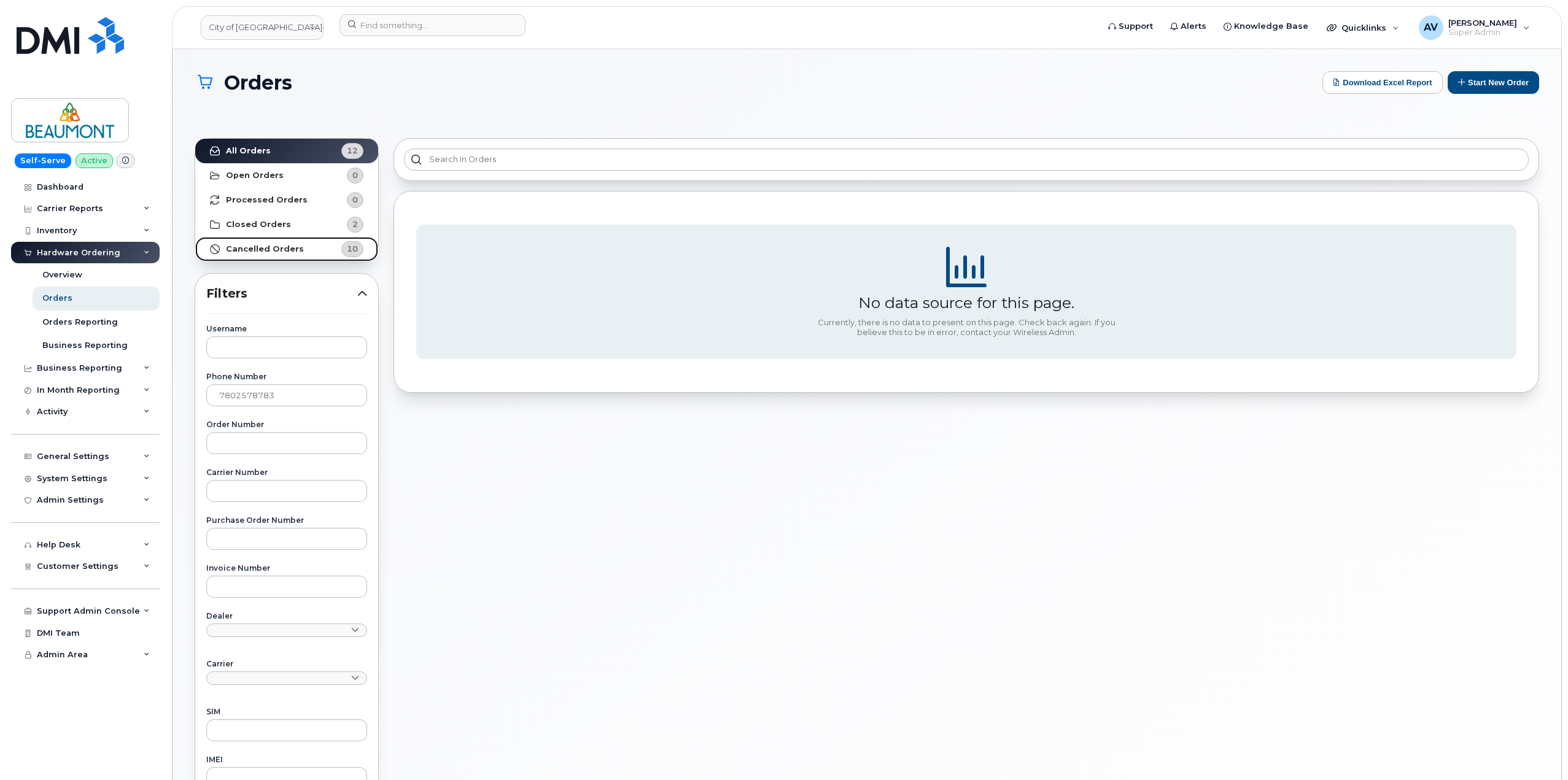
click at [301, 246] on link "Cancelled Orders 10" at bounding box center [287, 250] width 183 height 25
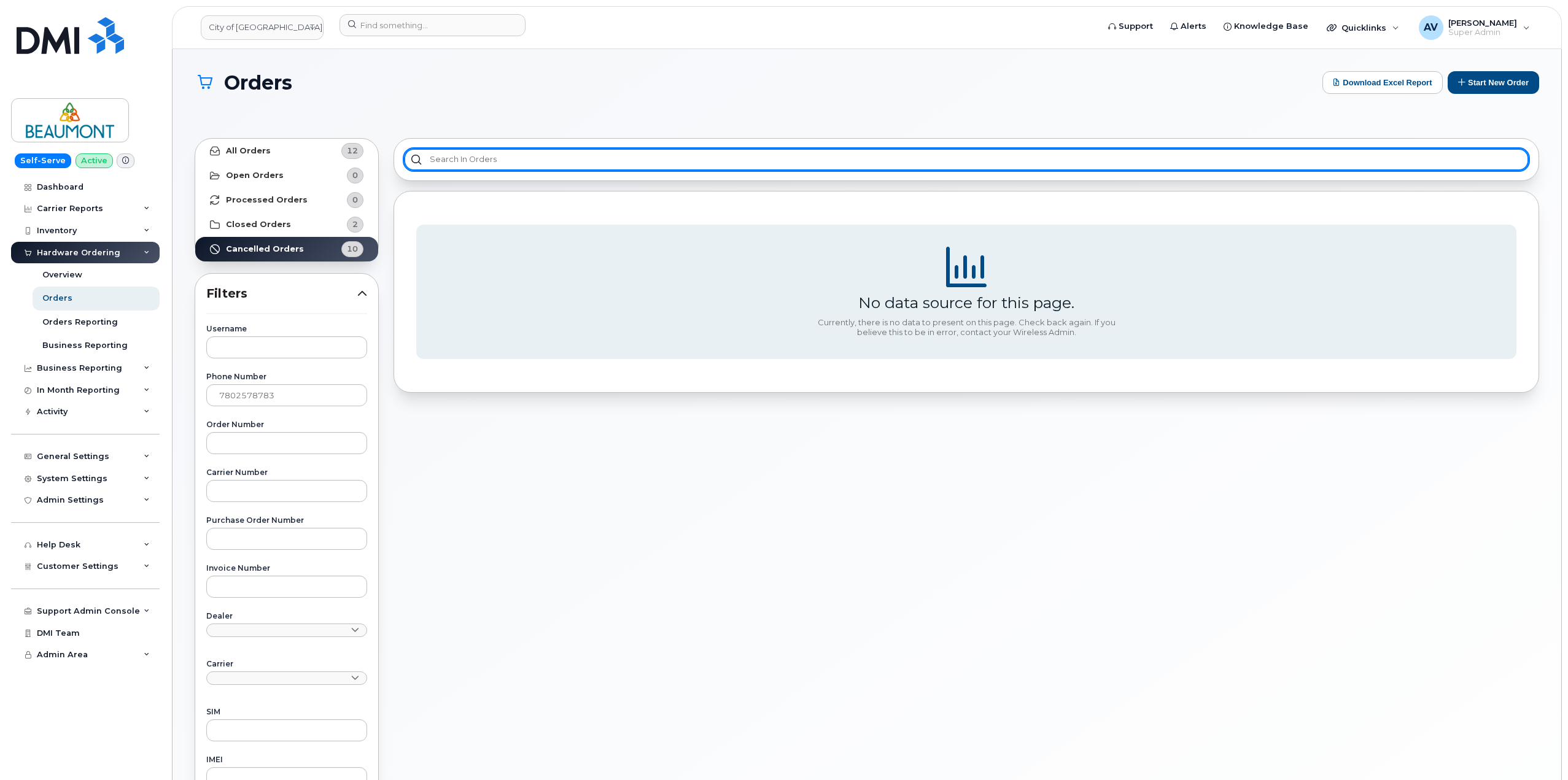
click at [493, 153] on input "text" at bounding box center [966, 159] width 1125 height 22
paste input "7802578783"
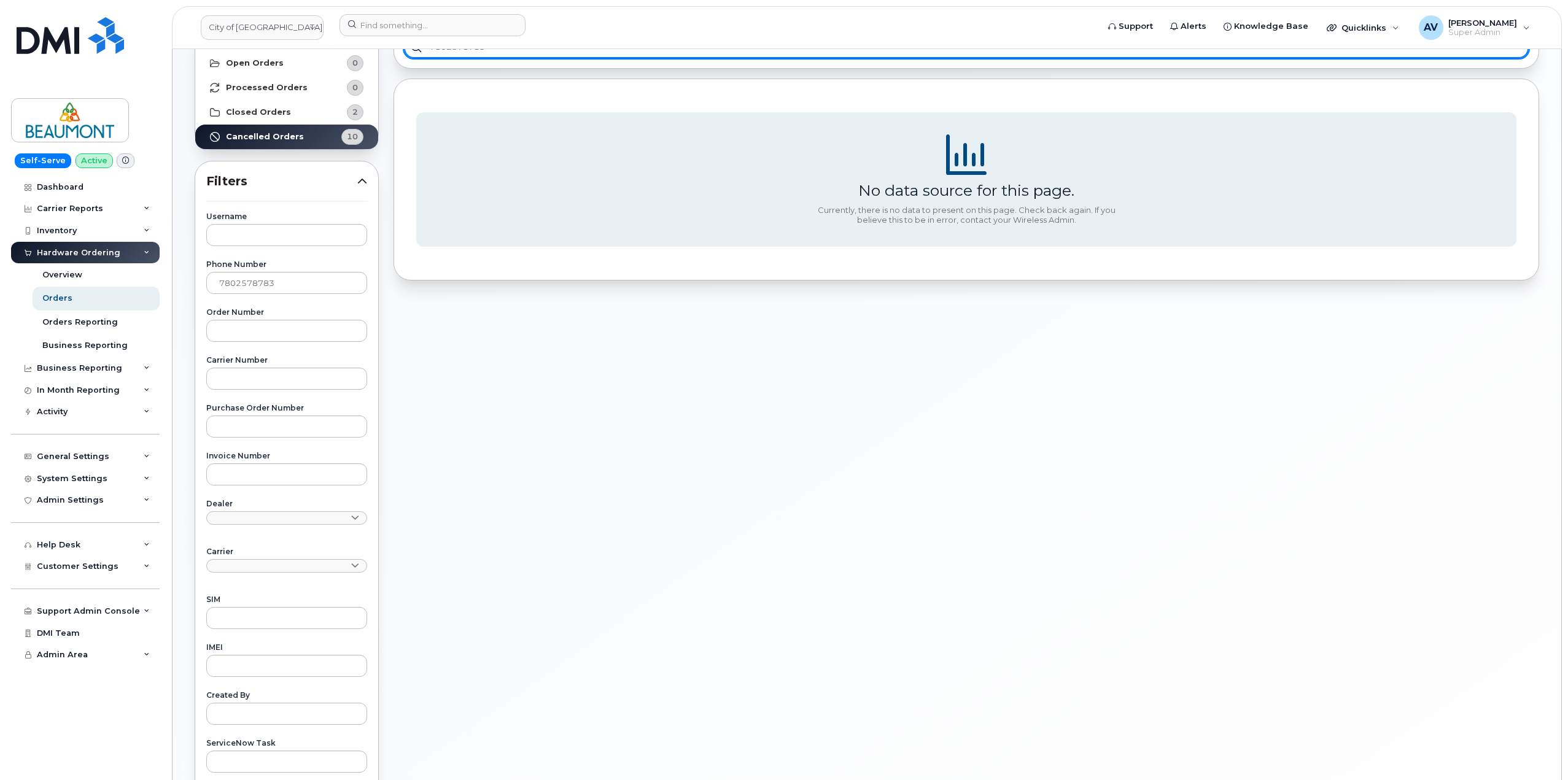
scroll to position [258, 0]
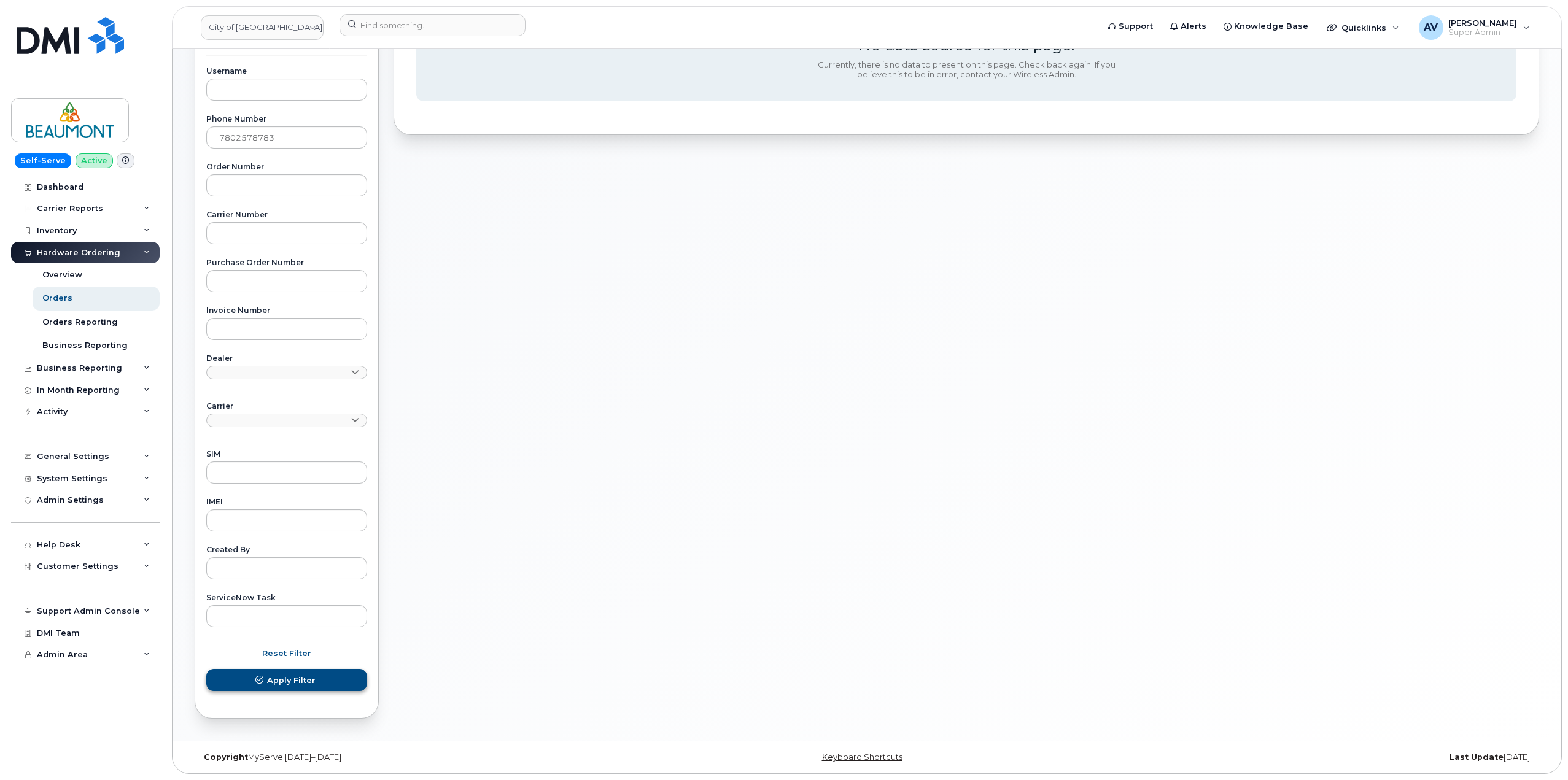
type input "7802578783"
click at [351, 679] on button "Apply Filter" at bounding box center [287, 680] width 161 height 22
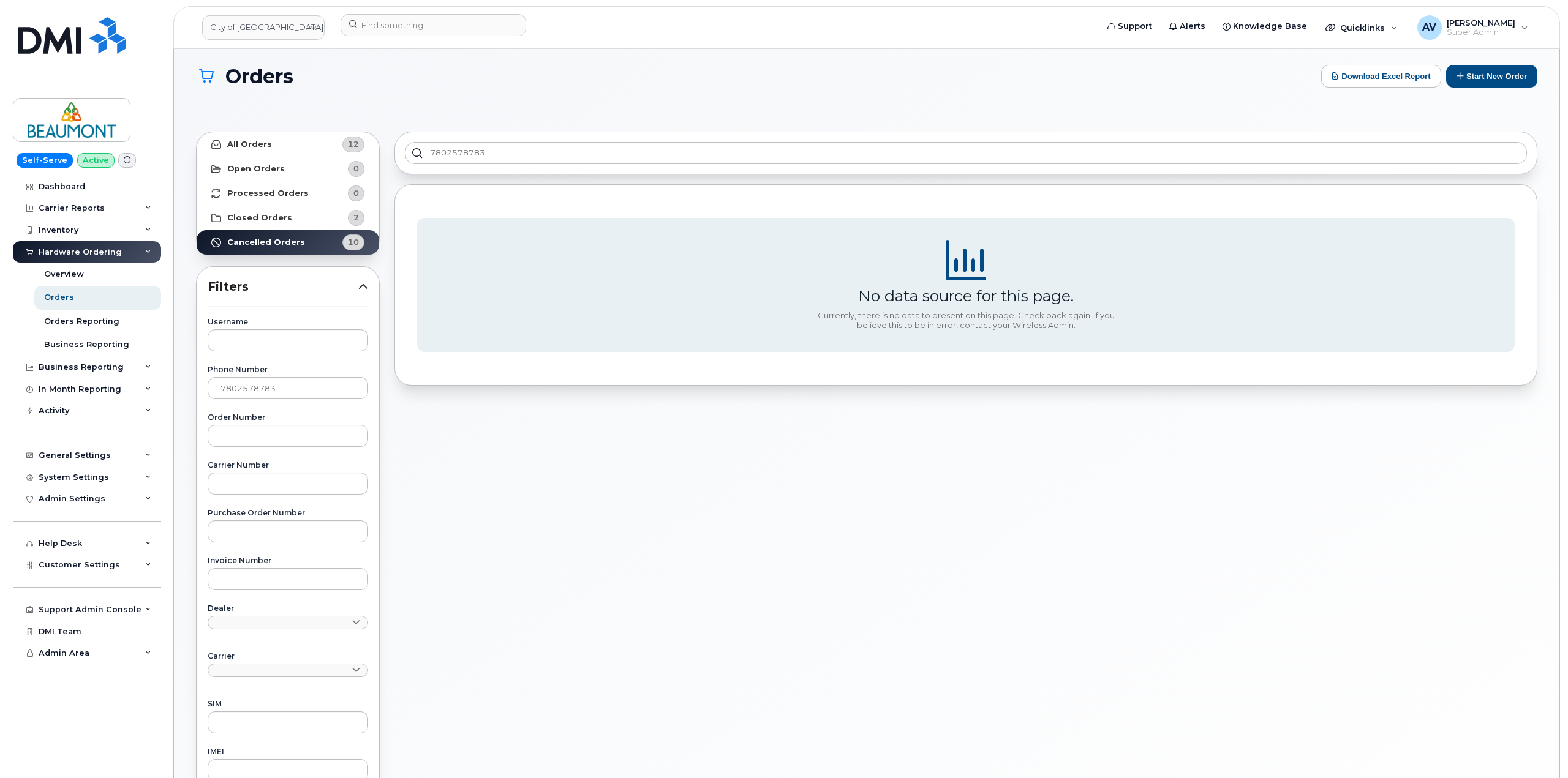
scroll to position [0, 0]
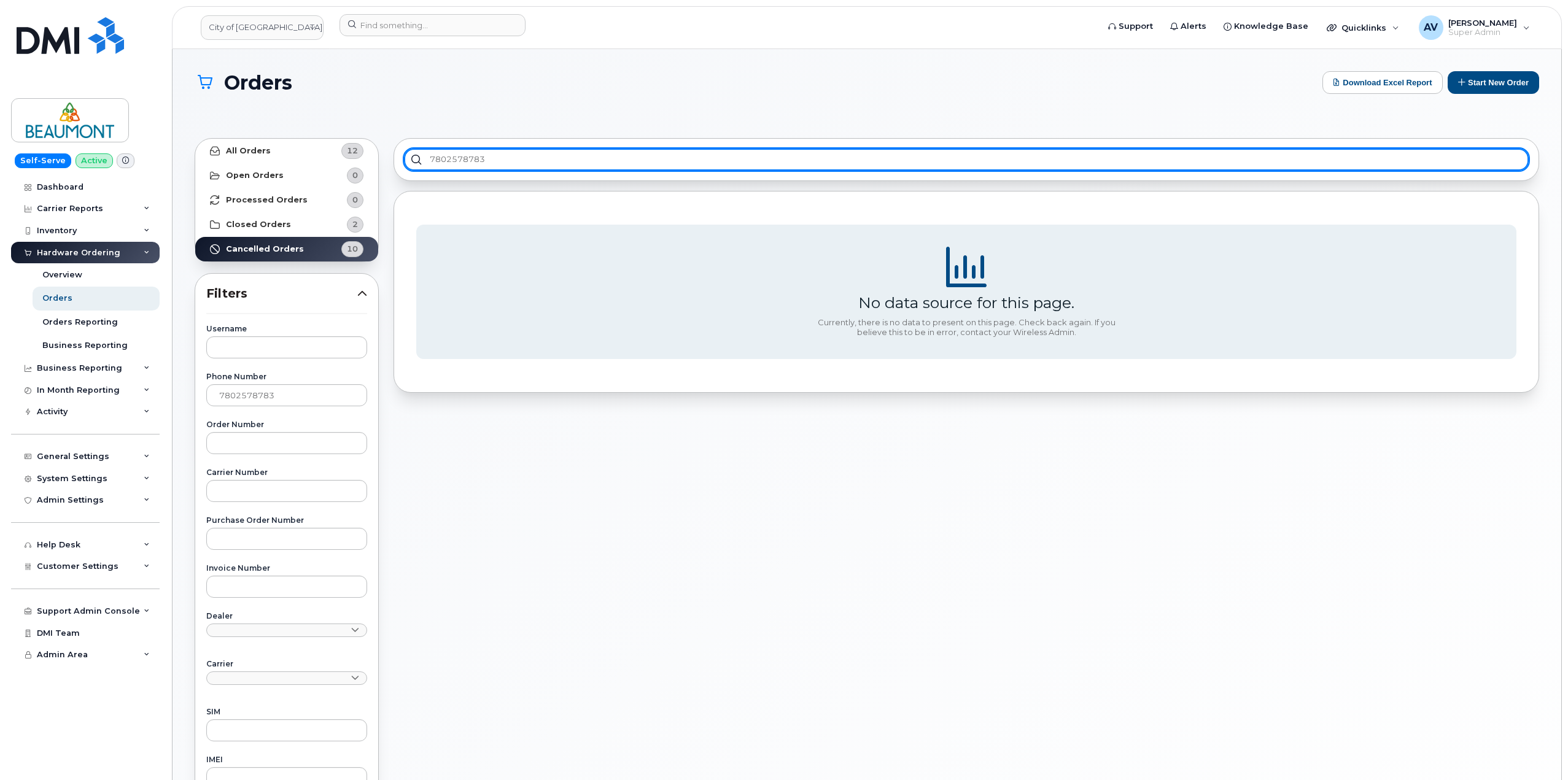
click at [592, 158] on input "7802578783" at bounding box center [966, 159] width 1125 height 22
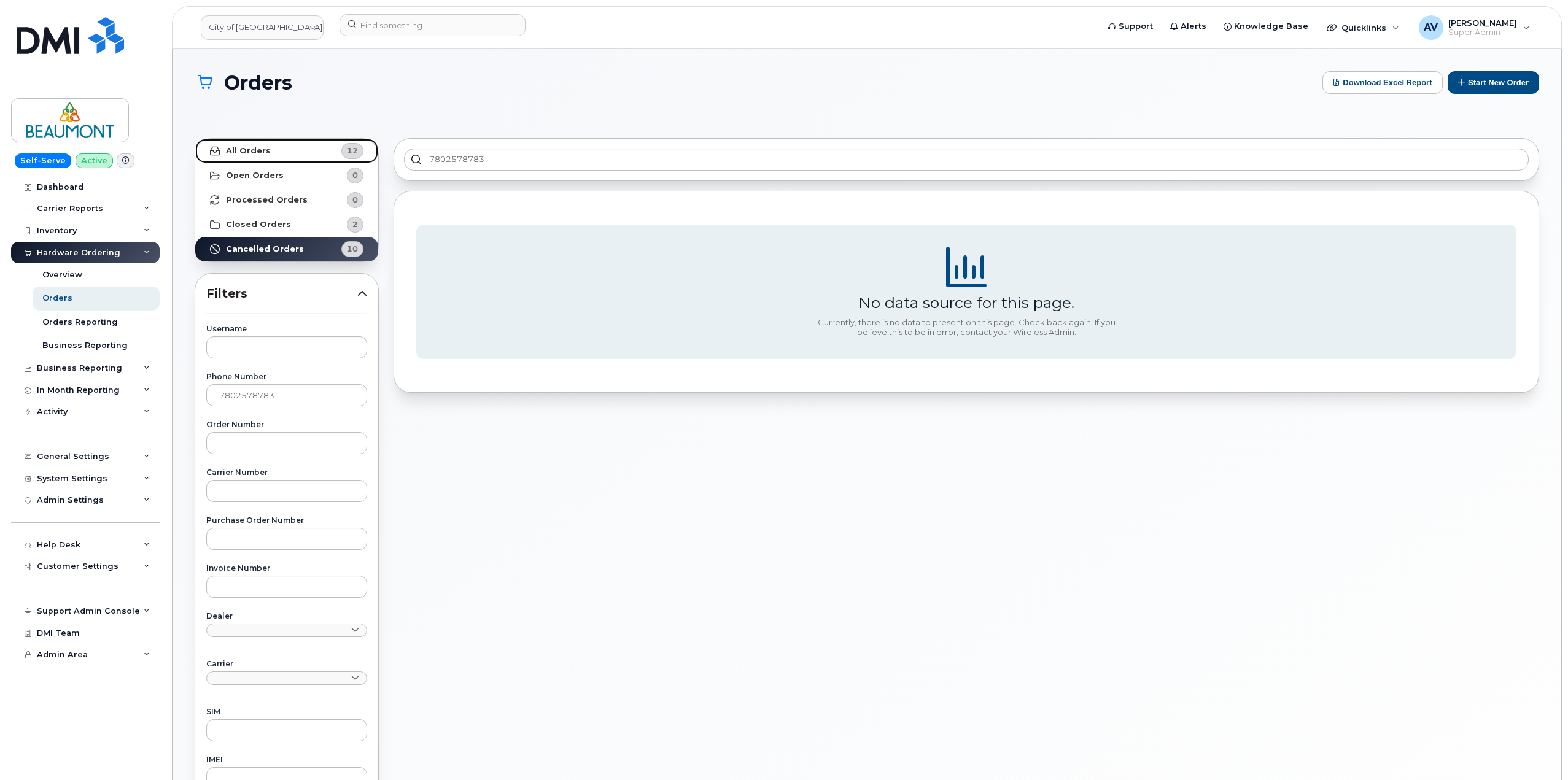
click at [312, 150] on link "All Orders 12" at bounding box center [287, 151] width 183 height 25
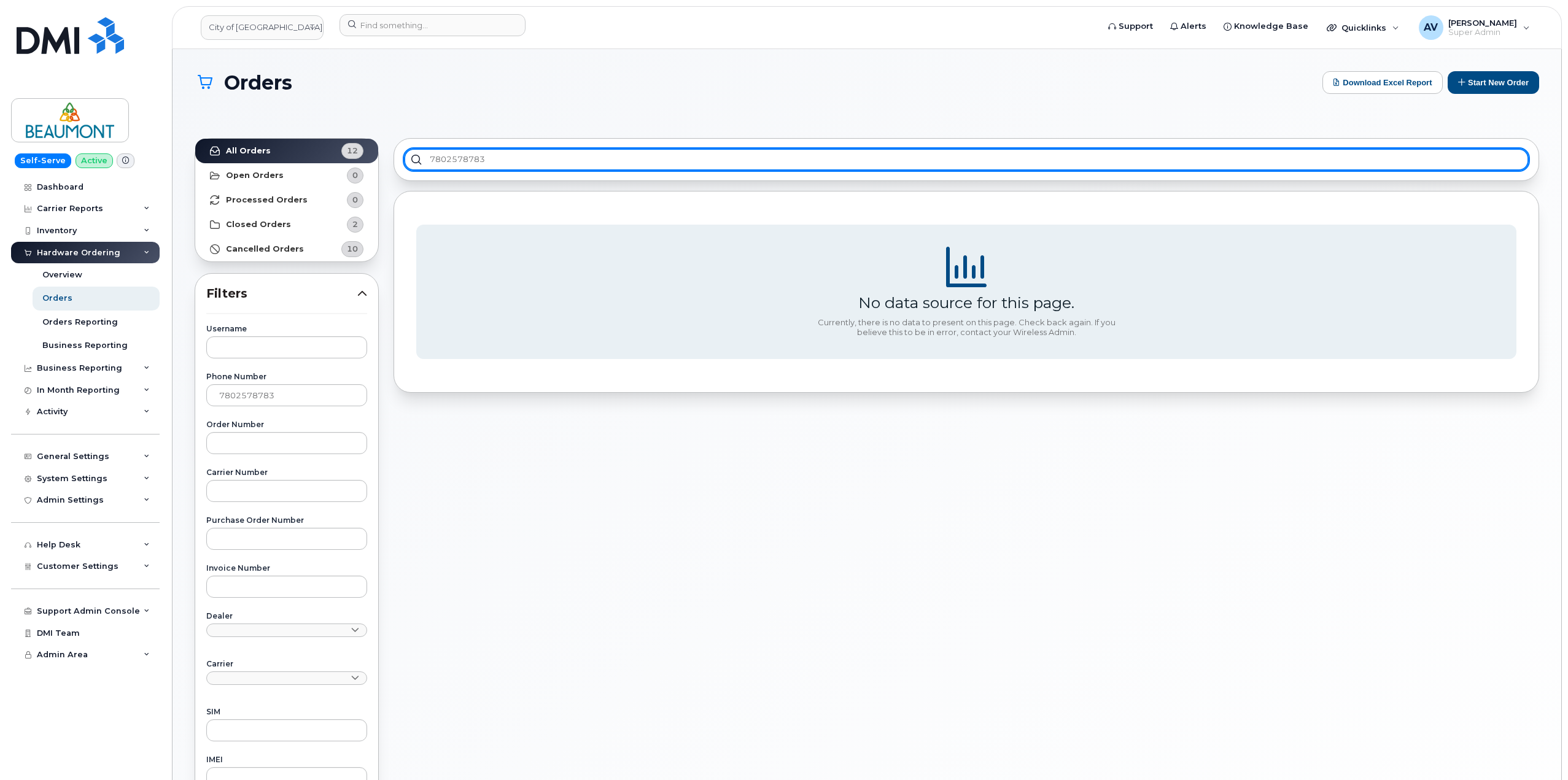
click at [563, 154] on input "7802578783" at bounding box center [966, 159] width 1125 height 22
drag, startPoint x: 537, startPoint y: 153, endPoint x: 340, endPoint y: 107, distance: 202.3
click at [318, 125] on section "Orders Download Excel Report Start New Order All Orders 12 Open Orders 0 Proces…" at bounding box center [867, 527] width 1345 height 913
